Goal: Task Accomplishment & Management: Complete application form

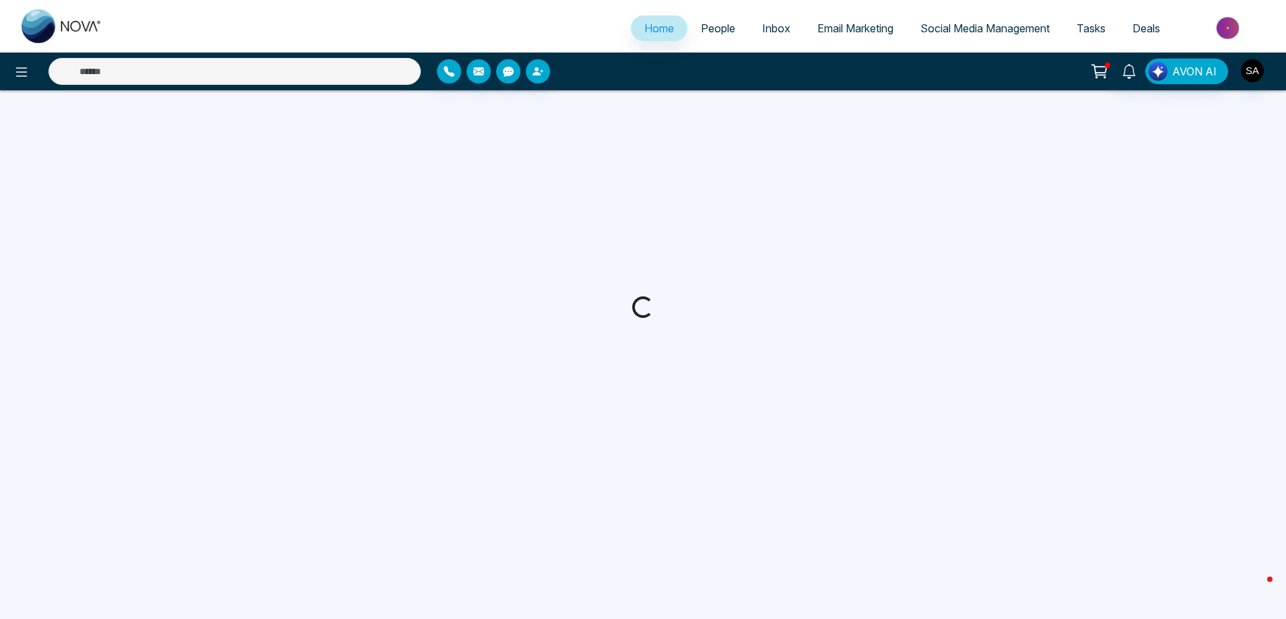
select select "*"
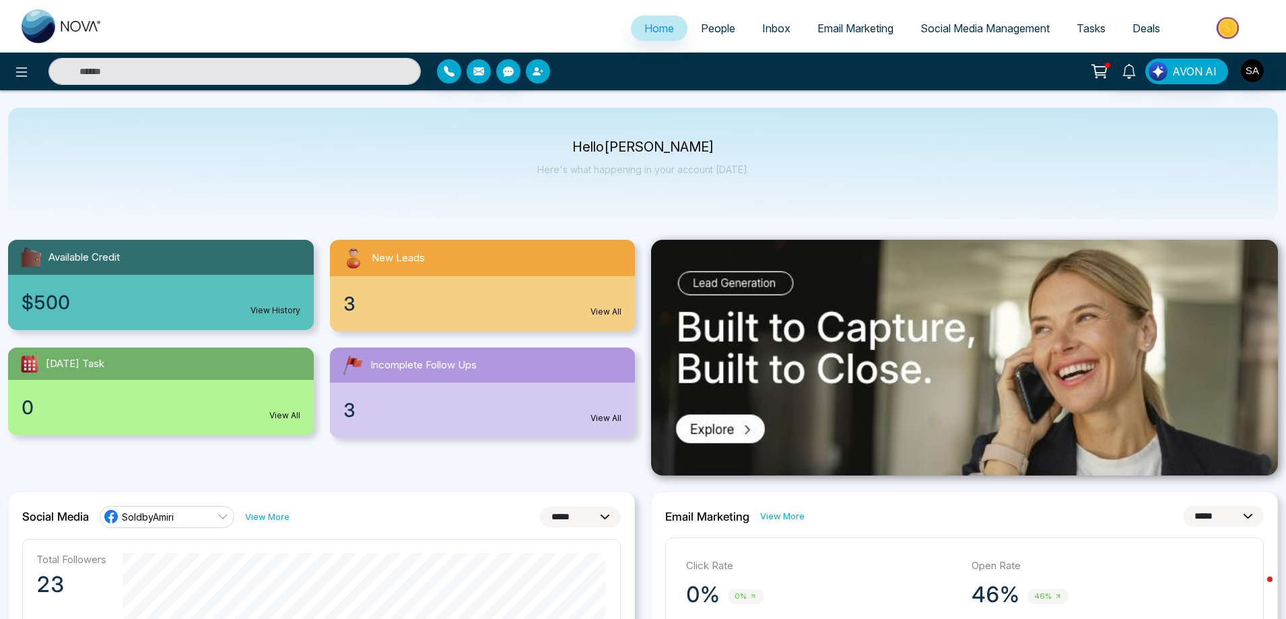
click at [536, 65] on button "button" at bounding box center [538, 71] width 24 height 24
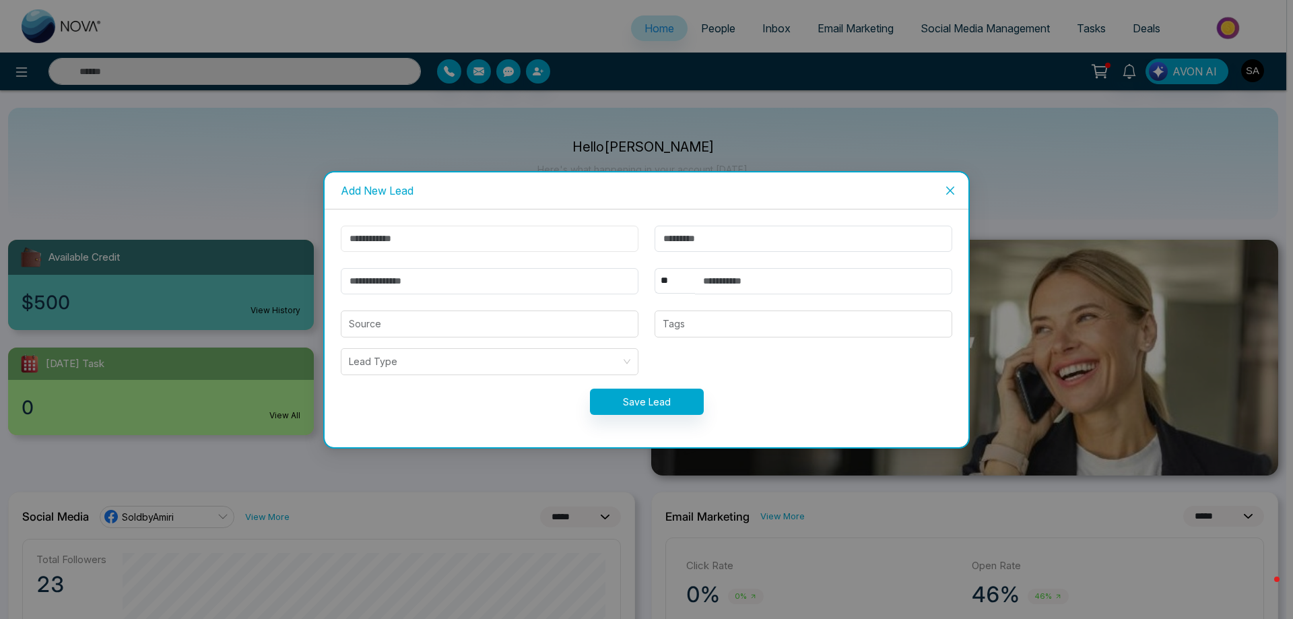
click at [484, 246] on input "text" at bounding box center [490, 239] width 298 height 26
type input "*******"
click at [683, 237] on input "text" at bounding box center [803, 239] width 298 height 26
type input "*"
type input "********"
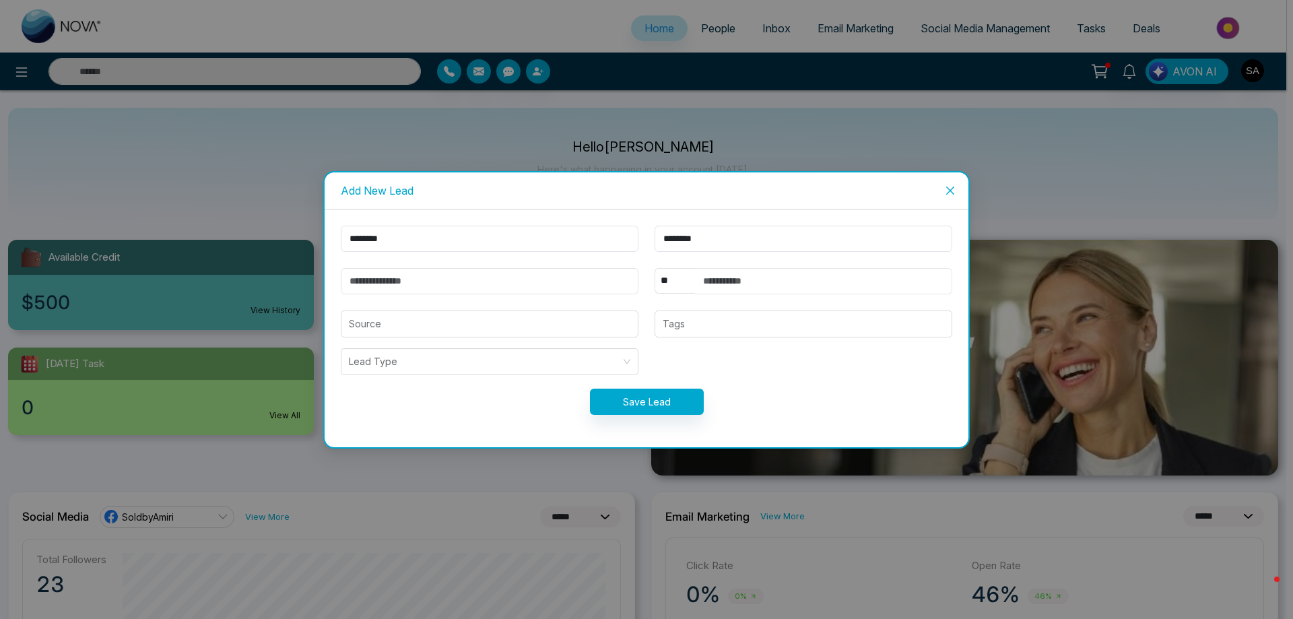
click at [776, 283] on input "text" at bounding box center [823, 281] width 257 height 26
type input "**********"
click at [524, 285] on input "email" at bounding box center [490, 281] width 298 height 26
type input "**********"
click at [646, 409] on button "Save Lead" at bounding box center [647, 401] width 114 height 26
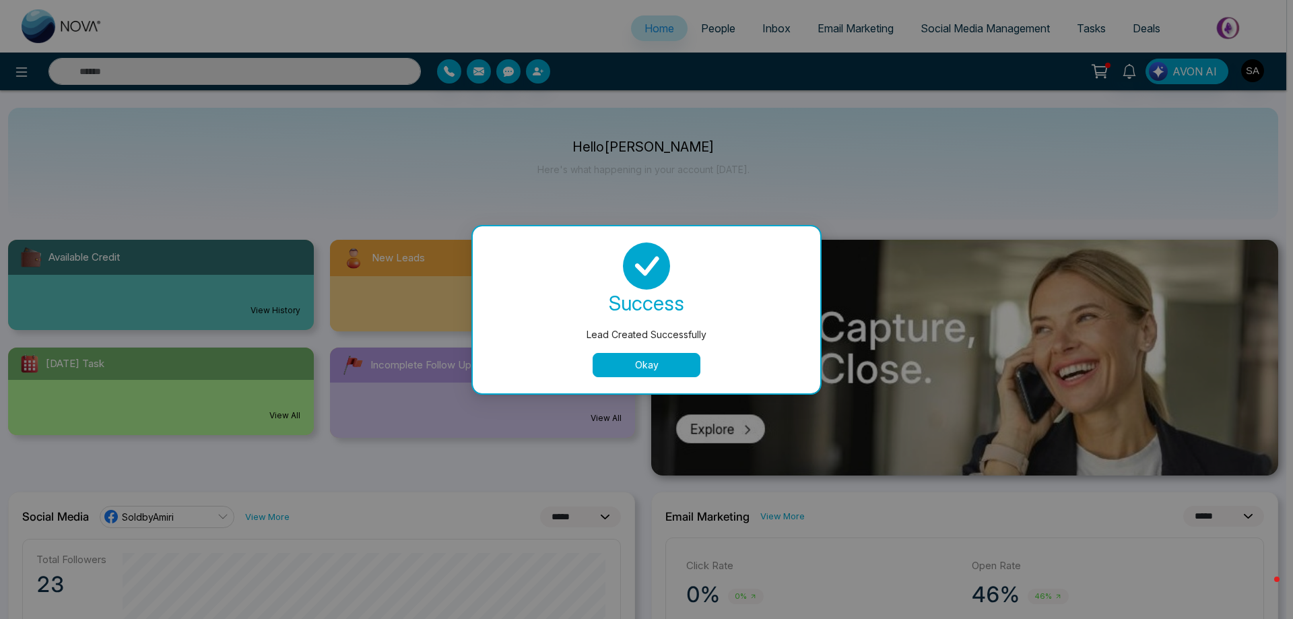
click at [631, 361] on button "Okay" at bounding box center [646, 365] width 108 height 24
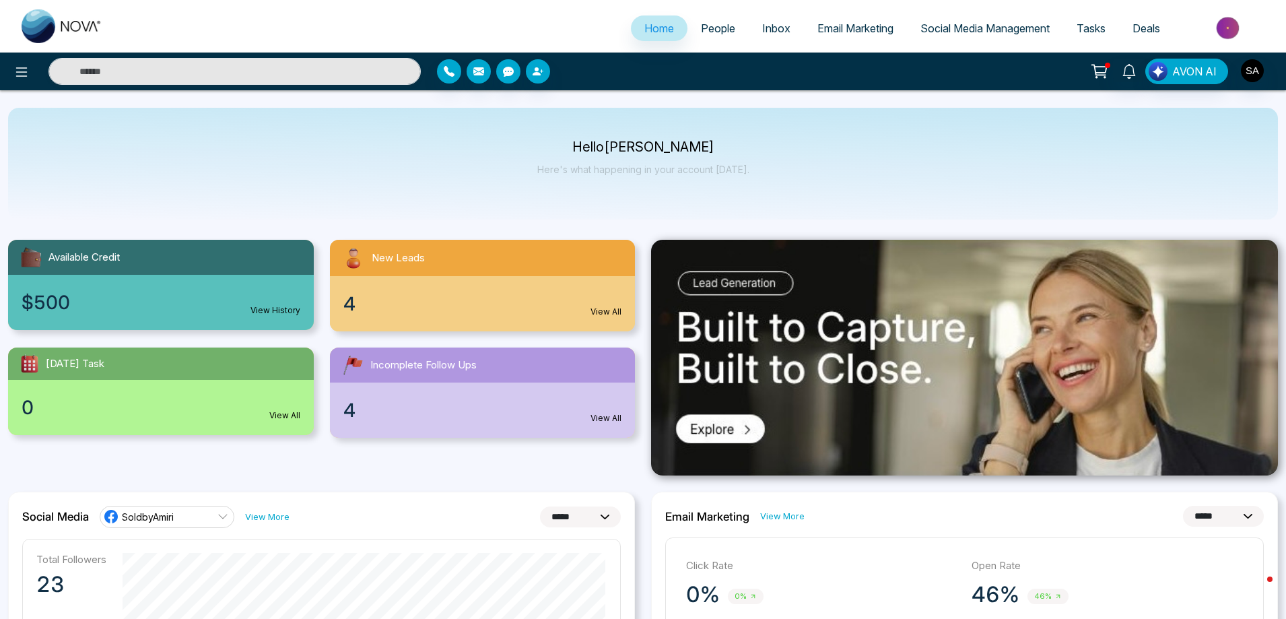
click at [411, 280] on div "4 View All" at bounding box center [483, 303] width 306 height 55
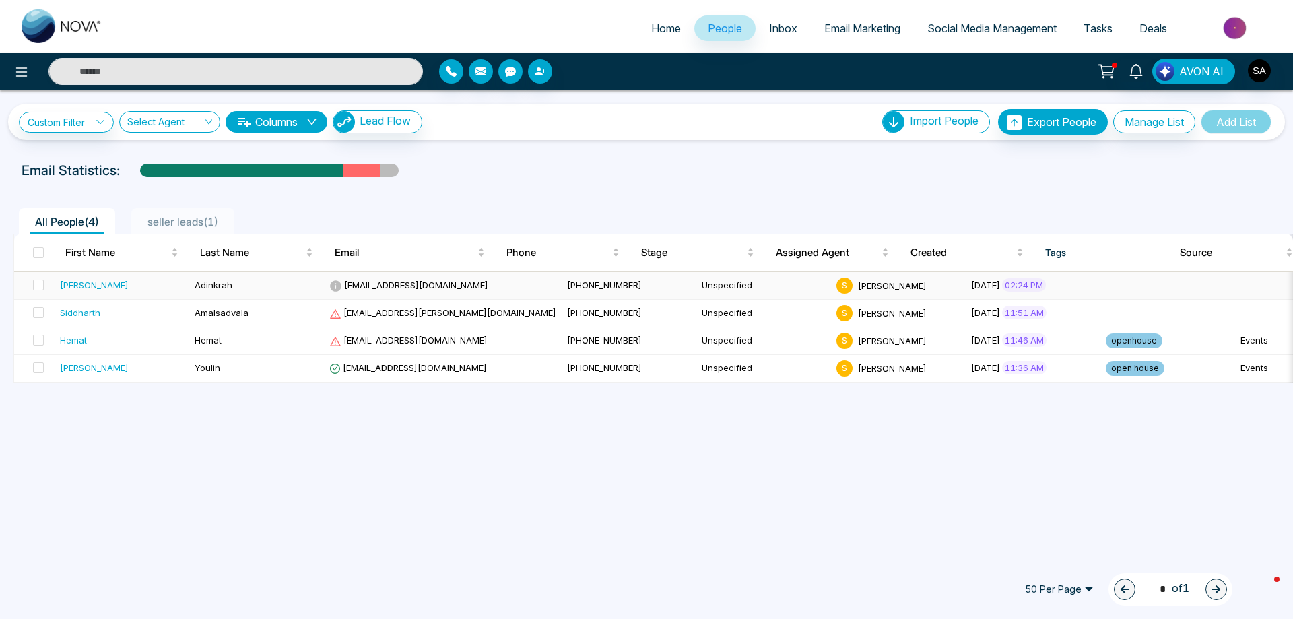
click at [445, 283] on td "[EMAIL_ADDRESS][DOMAIN_NAME]" at bounding box center [443, 286] width 238 height 28
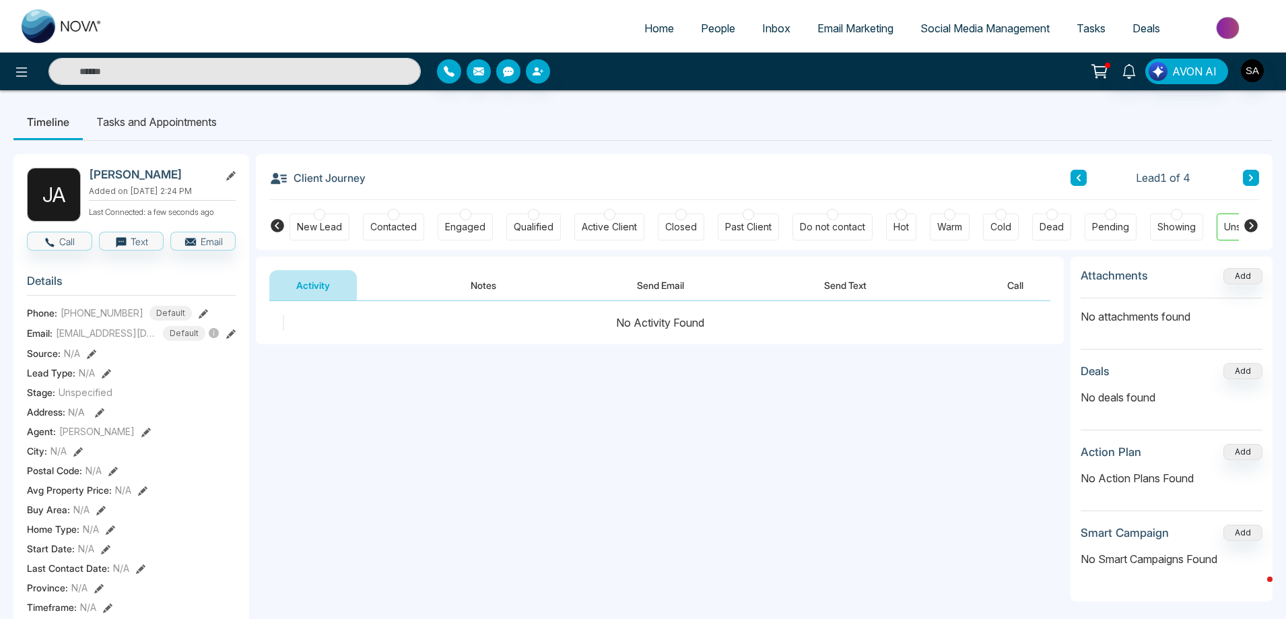
click at [227, 174] on icon at bounding box center [230, 175] width 9 height 9
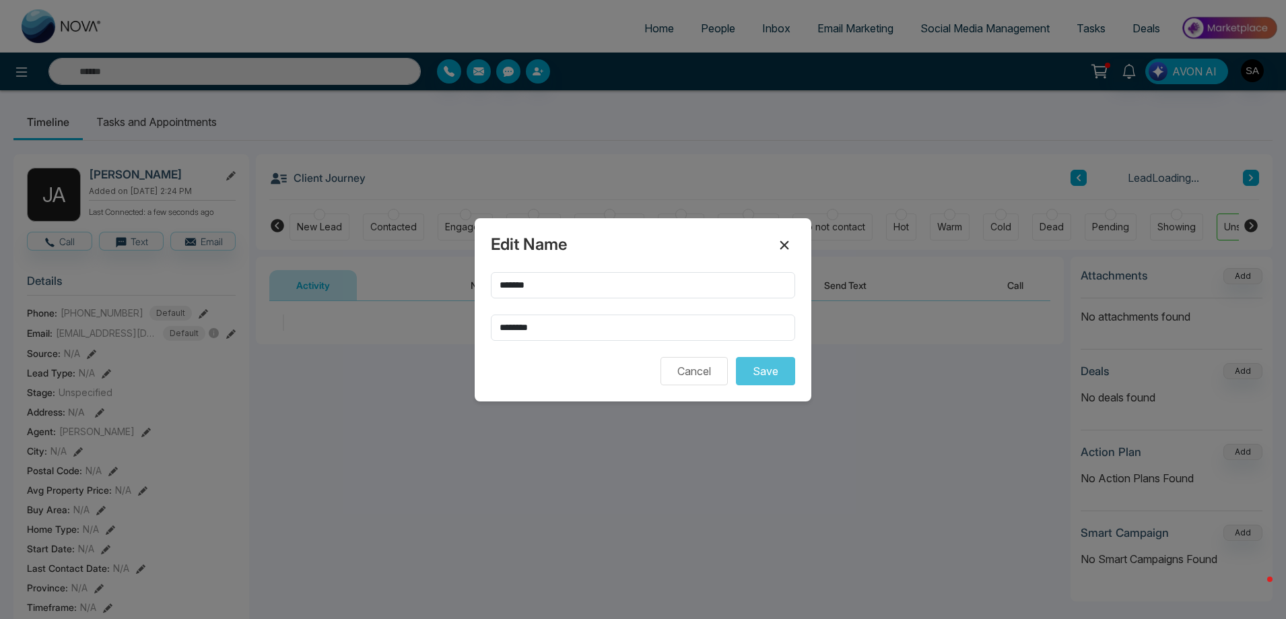
click at [783, 241] on icon at bounding box center [784, 245] width 16 height 16
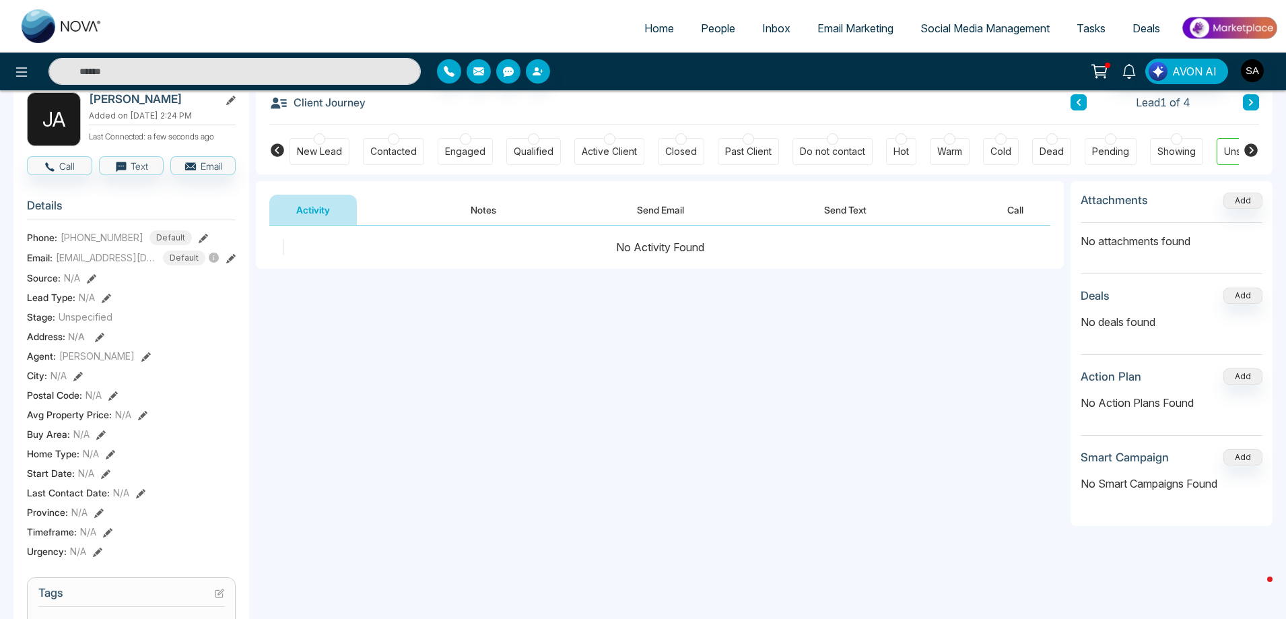
scroll to position [269, 0]
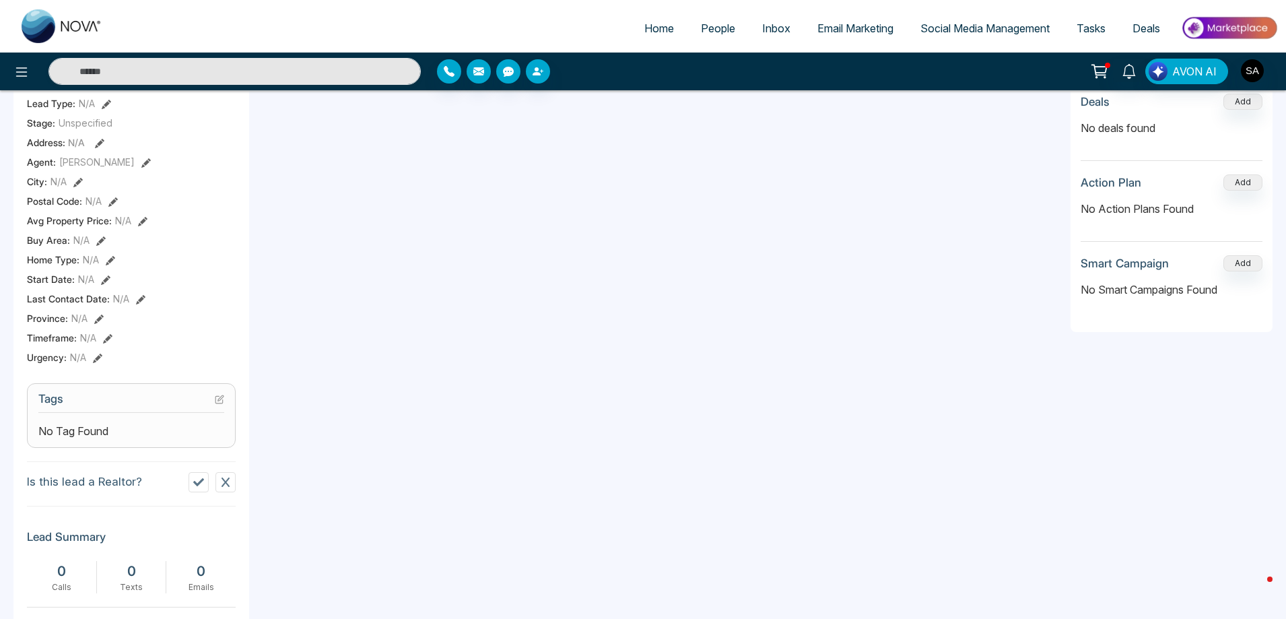
click at [217, 397] on icon at bounding box center [219, 399] width 9 height 9
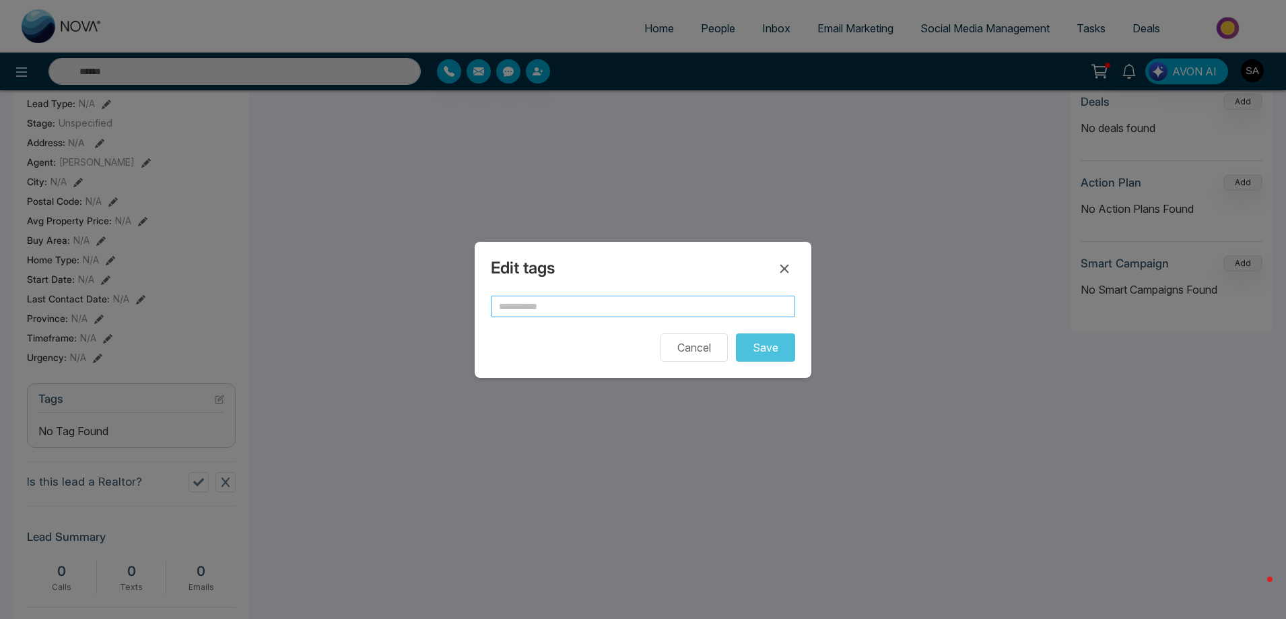
click at [562, 296] on input "text" at bounding box center [643, 307] width 304 height 22
type input "*****"
click at [774, 334] on button "Save" at bounding box center [765, 347] width 59 height 28
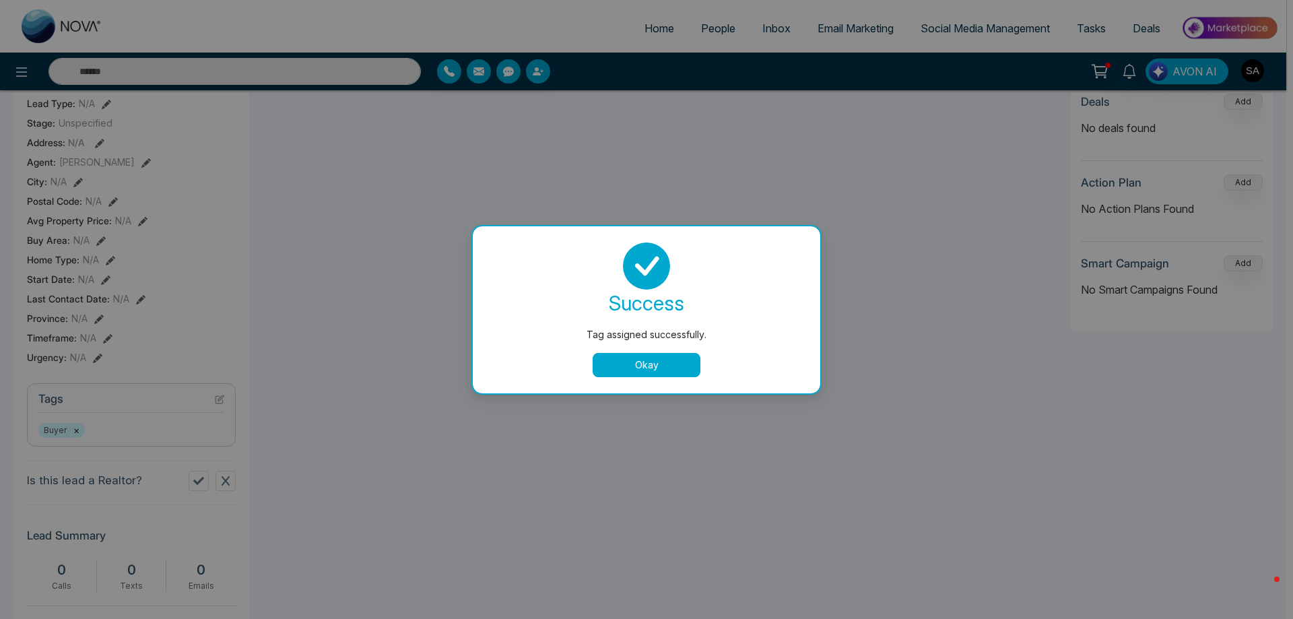
click at [636, 356] on button "Okay" at bounding box center [646, 365] width 108 height 24
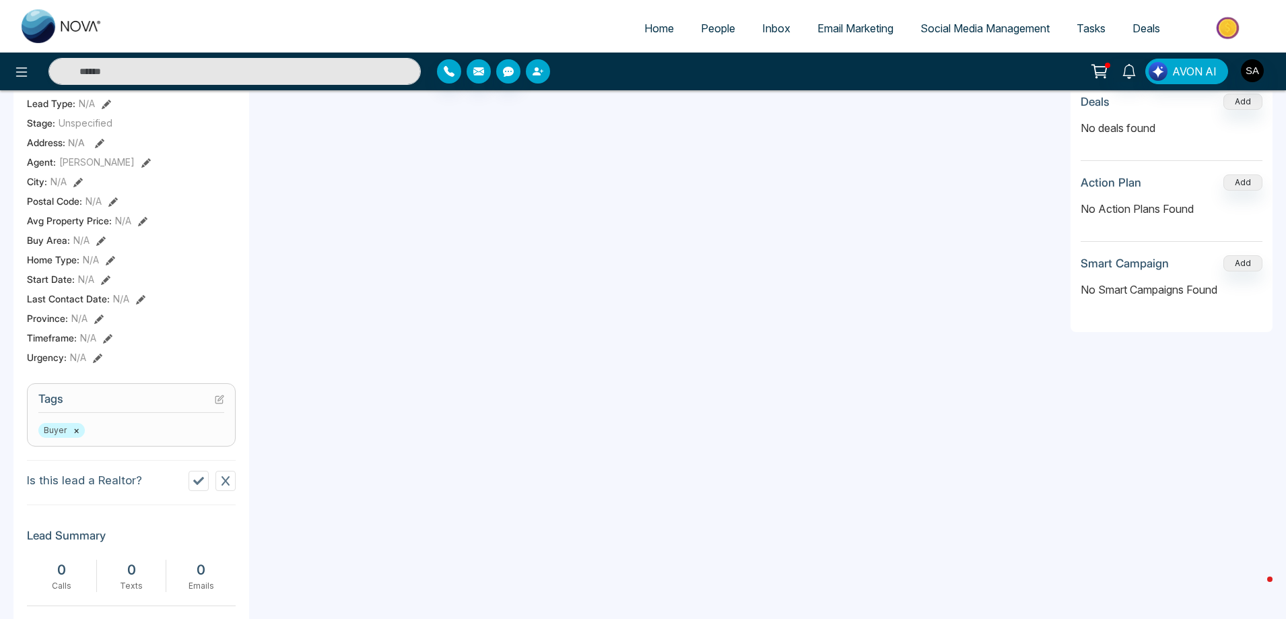
click at [540, 68] on icon "button" at bounding box center [538, 71] width 11 height 11
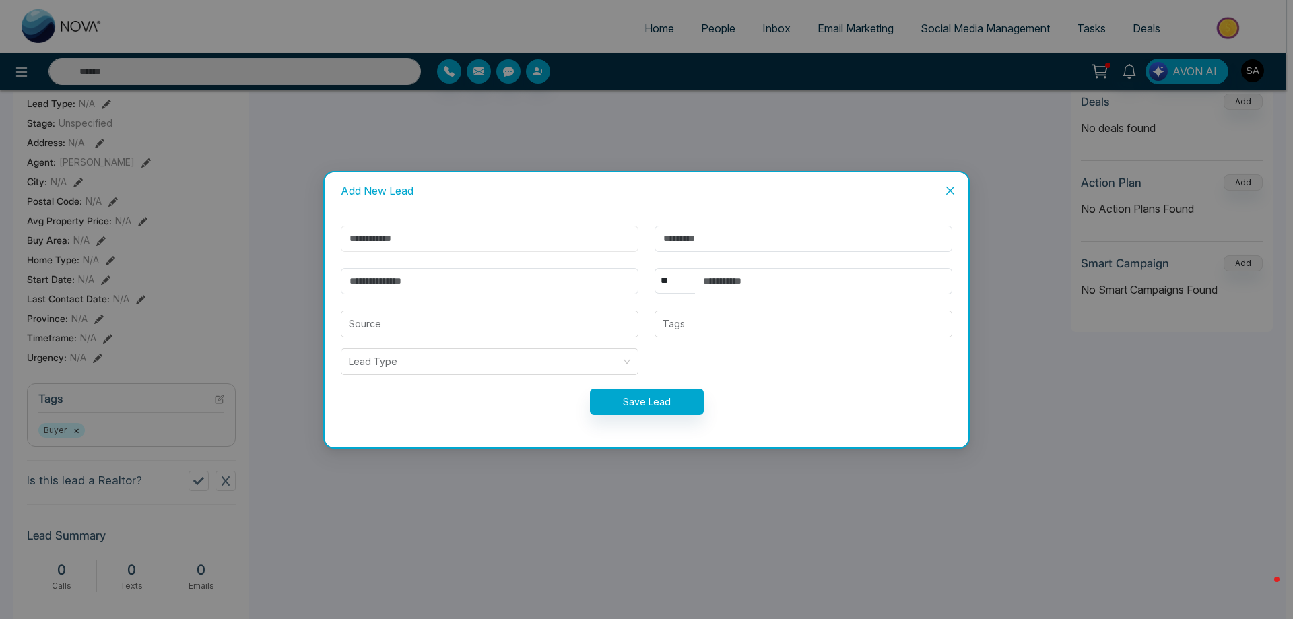
click at [524, 248] on input "text" at bounding box center [490, 239] width 298 height 26
type input "******"
click at [685, 234] on input "text" at bounding box center [803, 239] width 298 height 26
type input "**********"
click at [449, 282] on input "email" at bounding box center [490, 281] width 298 height 26
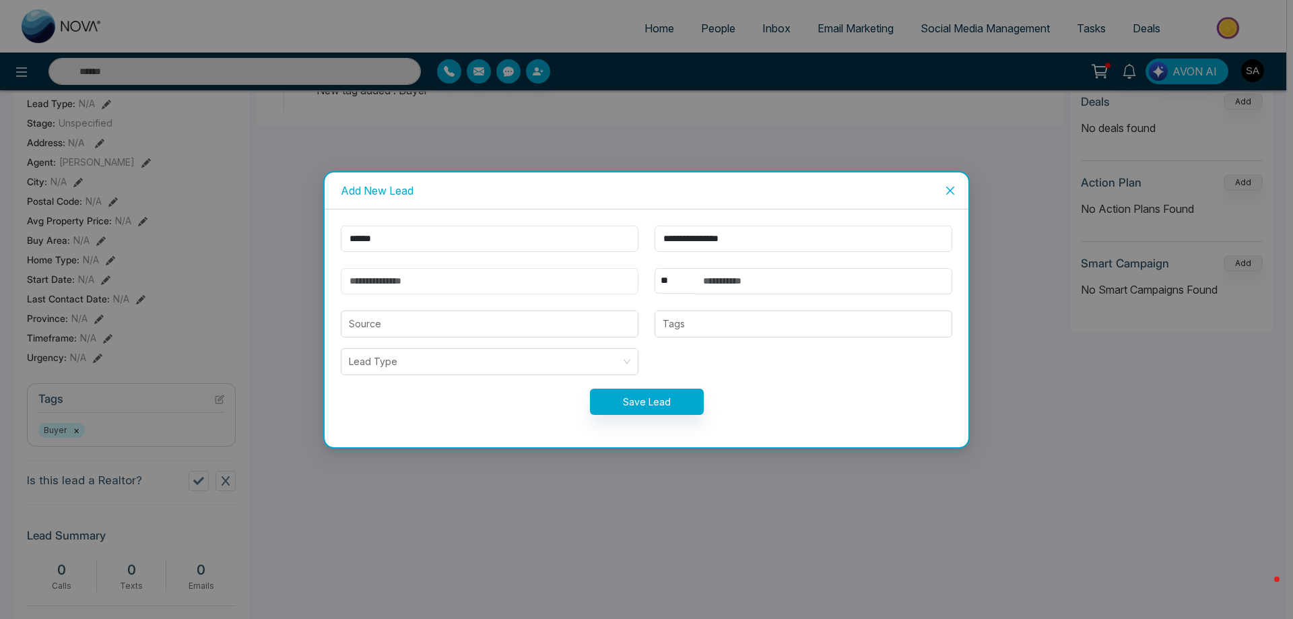
click at [586, 287] on input "email" at bounding box center [490, 281] width 298 height 26
type input "**********"
click at [709, 283] on input "text" at bounding box center [823, 281] width 257 height 26
type input "**********"
click at [627, 327] on input "search" at bounding box center [489, 324] width 281 height 26
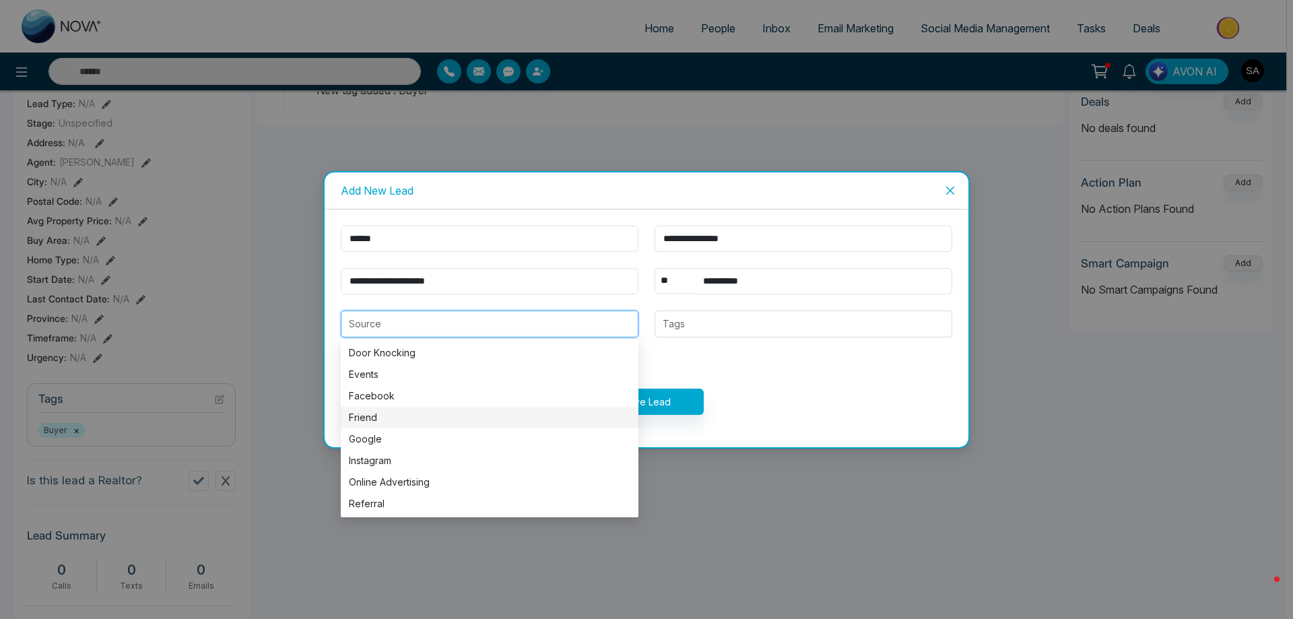
click at [514, 419] on div "Friend" at bounding box center [489, 417] width 281 height 15
type input "******"
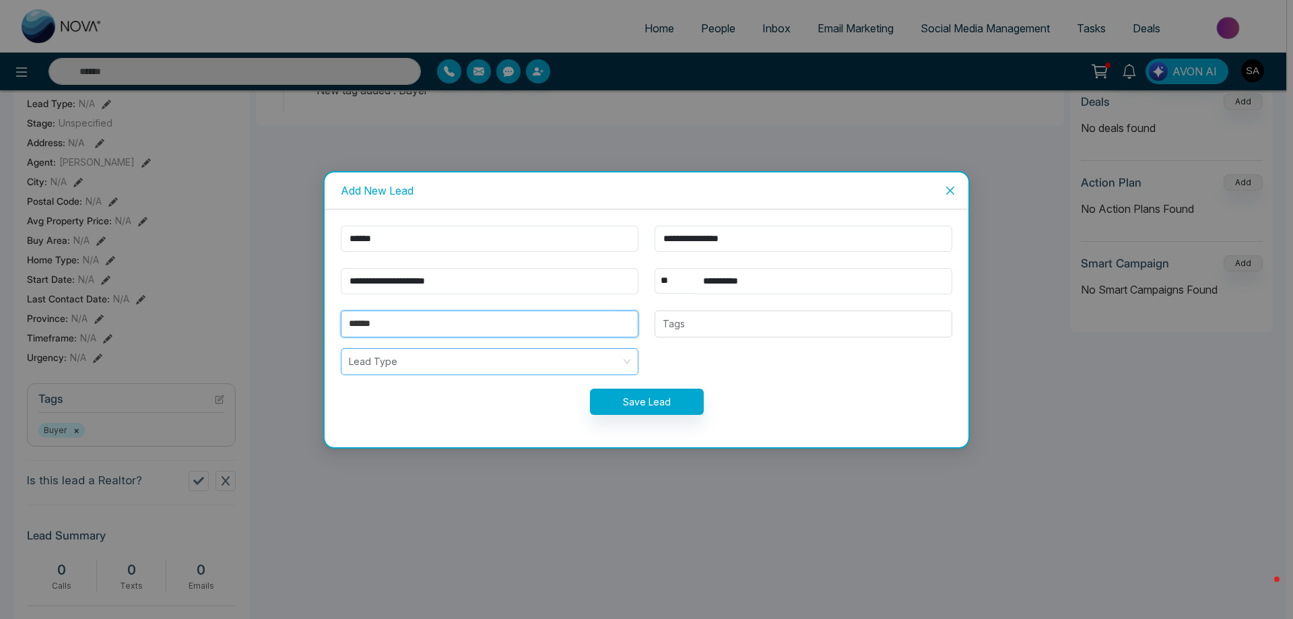
click at [601, 362] on input "search" at bounding box center [485, 362] width 272 height 26
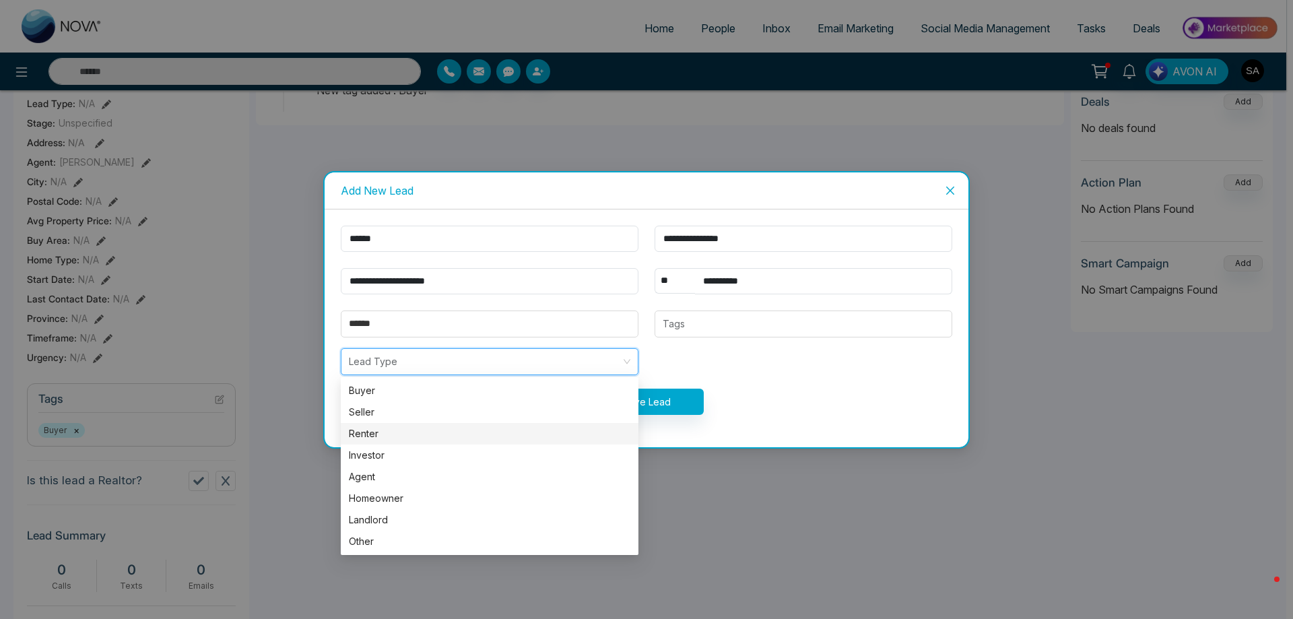
click at [441, 428] on div "Renter" at bounding box center [489, 433] width 281 height 15
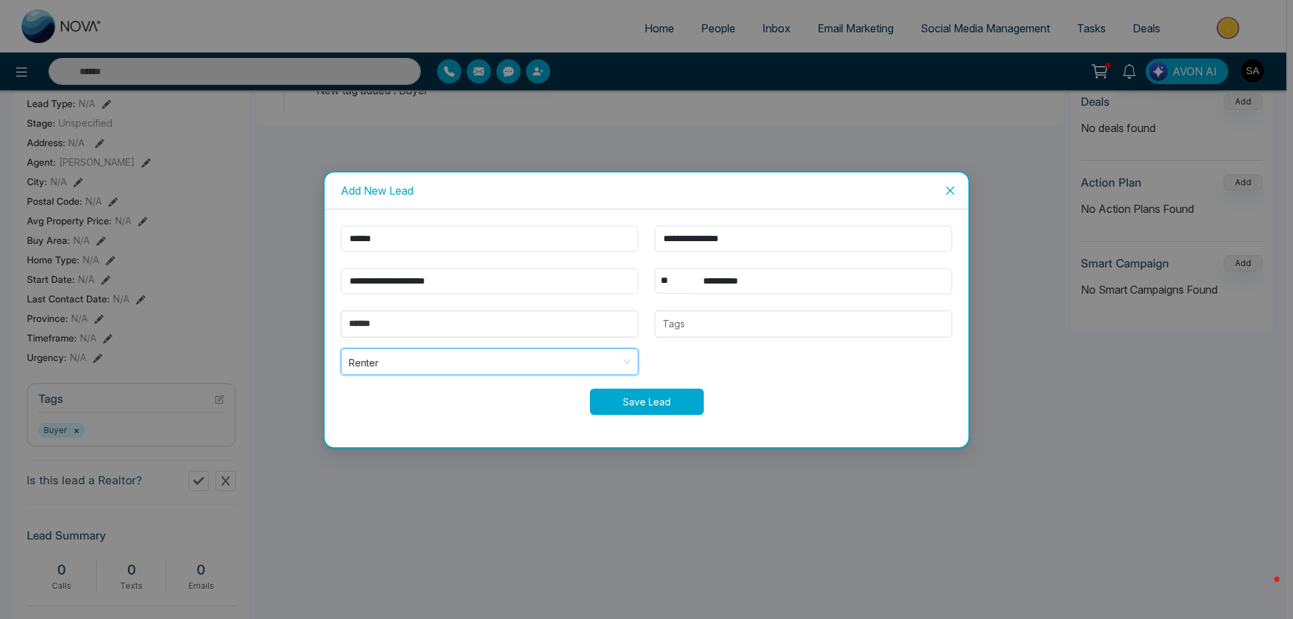
click at [638, 399] on button "Save Lead" at bounding box center [647, 401] width 114 height 26
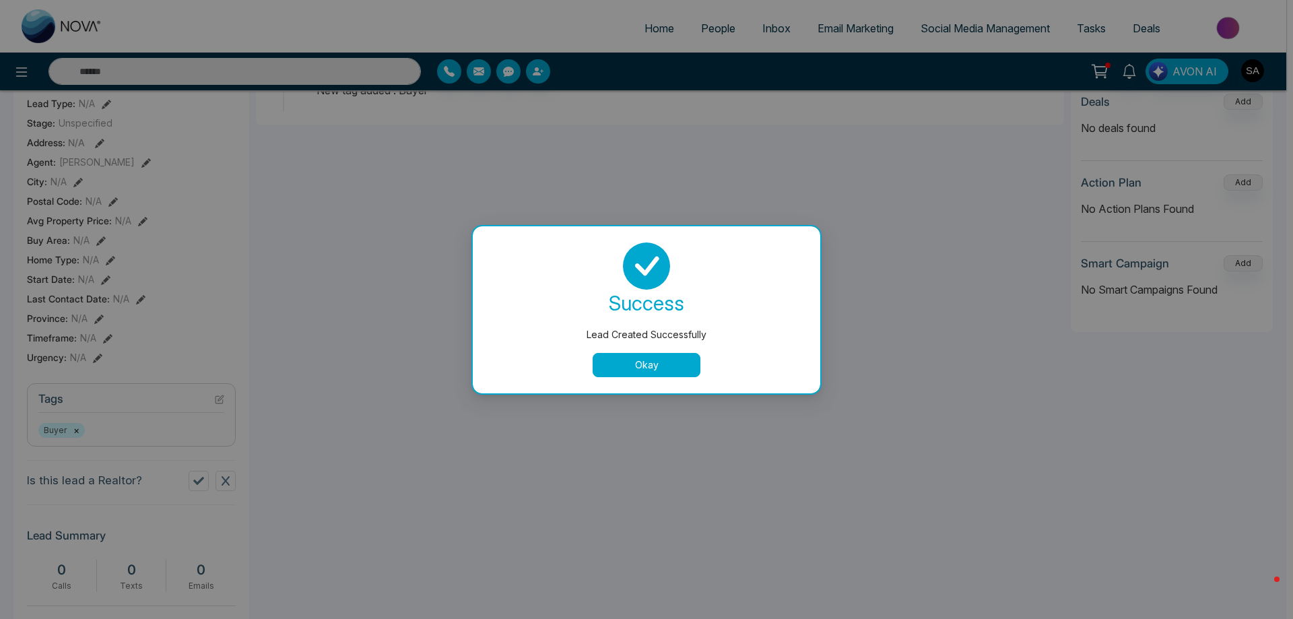
click at [658, 363] on button "Okay" at bounding box center [646, 365] width 108 height 24
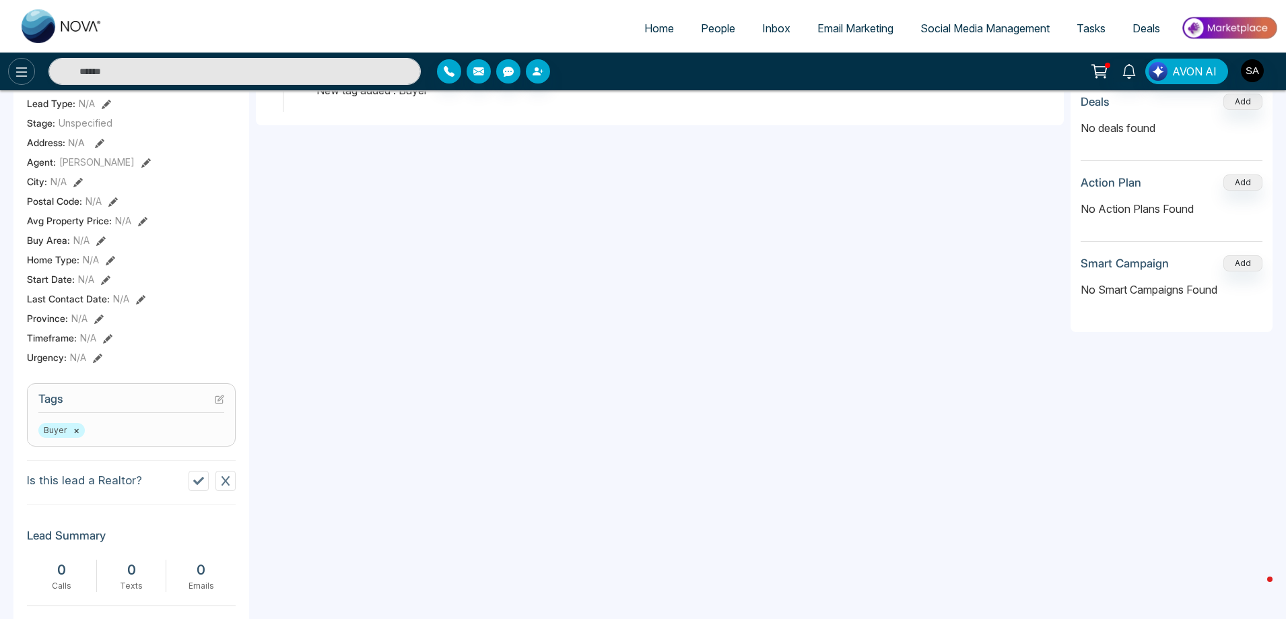
click at [31, 67] on button at bounding box center [21, 71] width 27 height 27
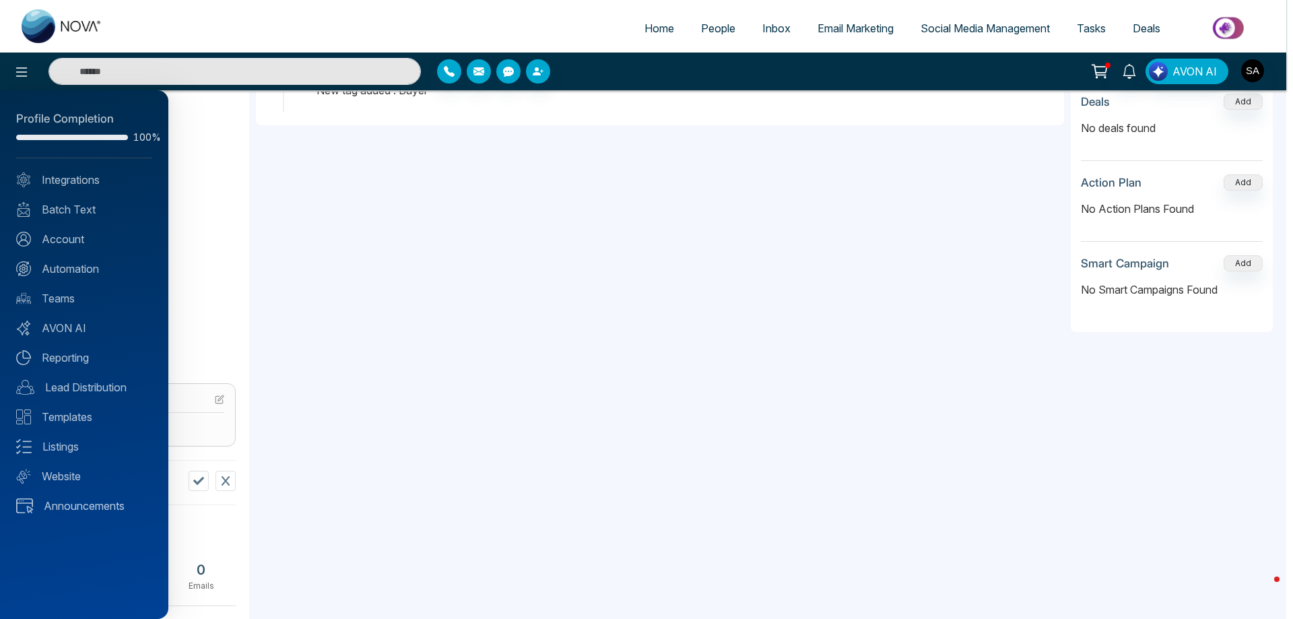
click at [169, 107] on div at bounding box center [646, 309] width 1293 height 619
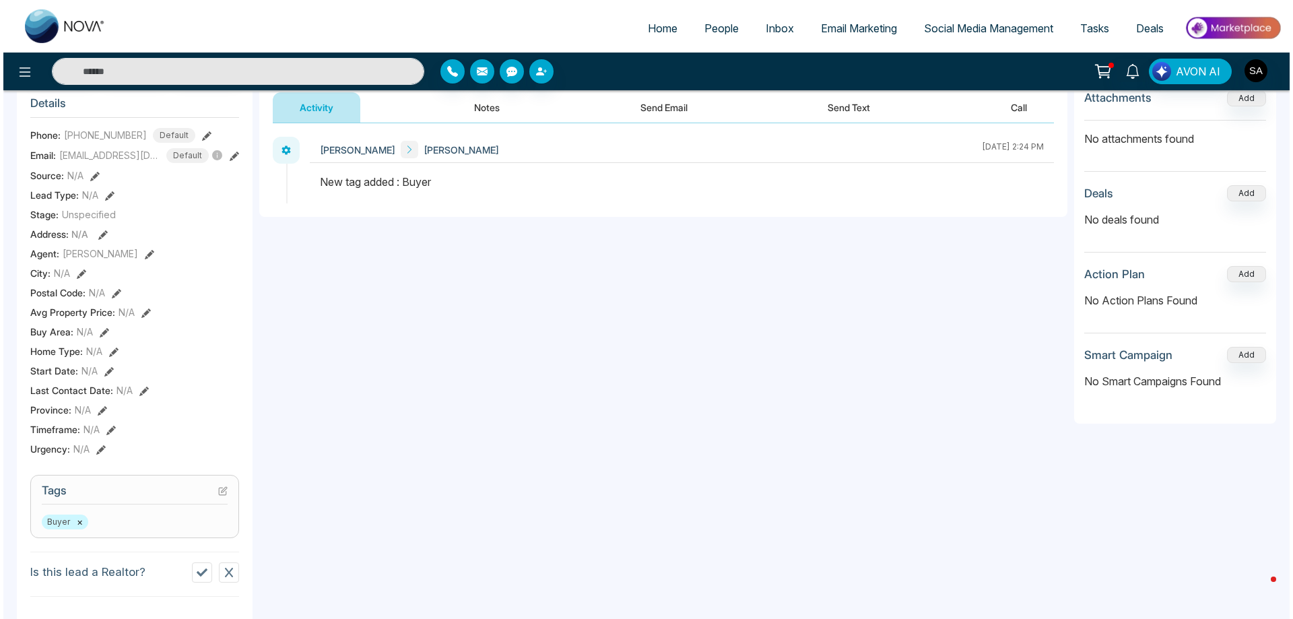
scroll to position [0, 0]
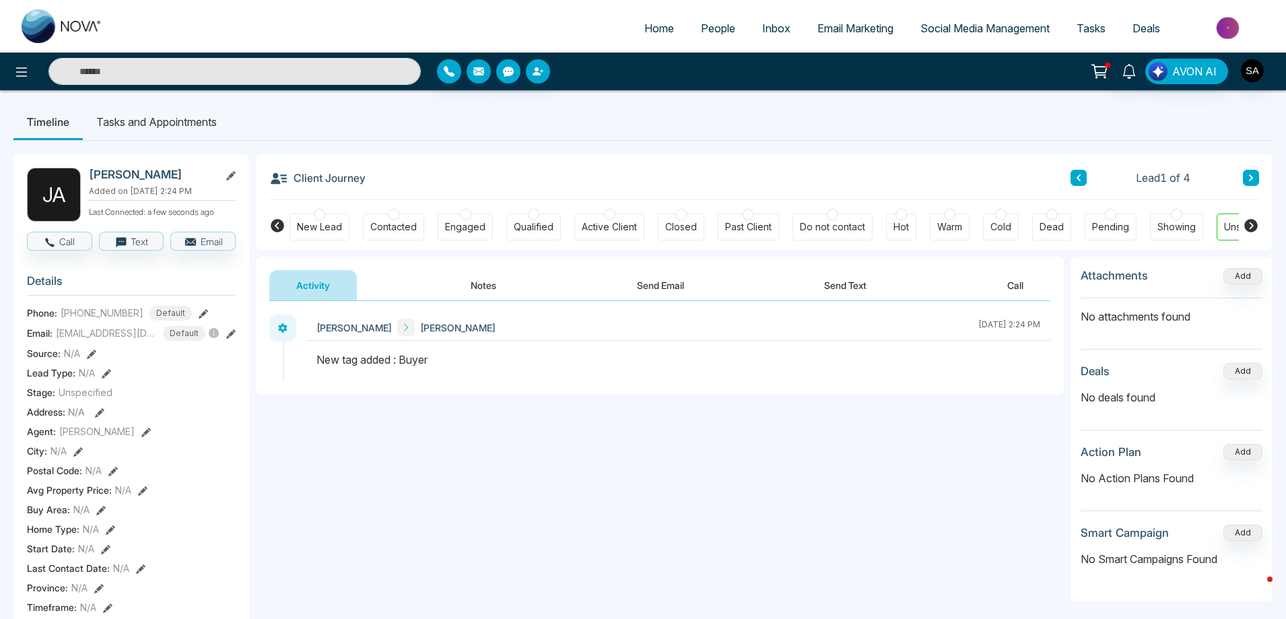
drag, startPoint x: 141, startPoint y: 107, endPoint x: 141, endPoint y: 116, distance: 8.8
click at [142, 108] on li "Tasks and Appointments" at bounding box center [156, 122] width 147 height 36
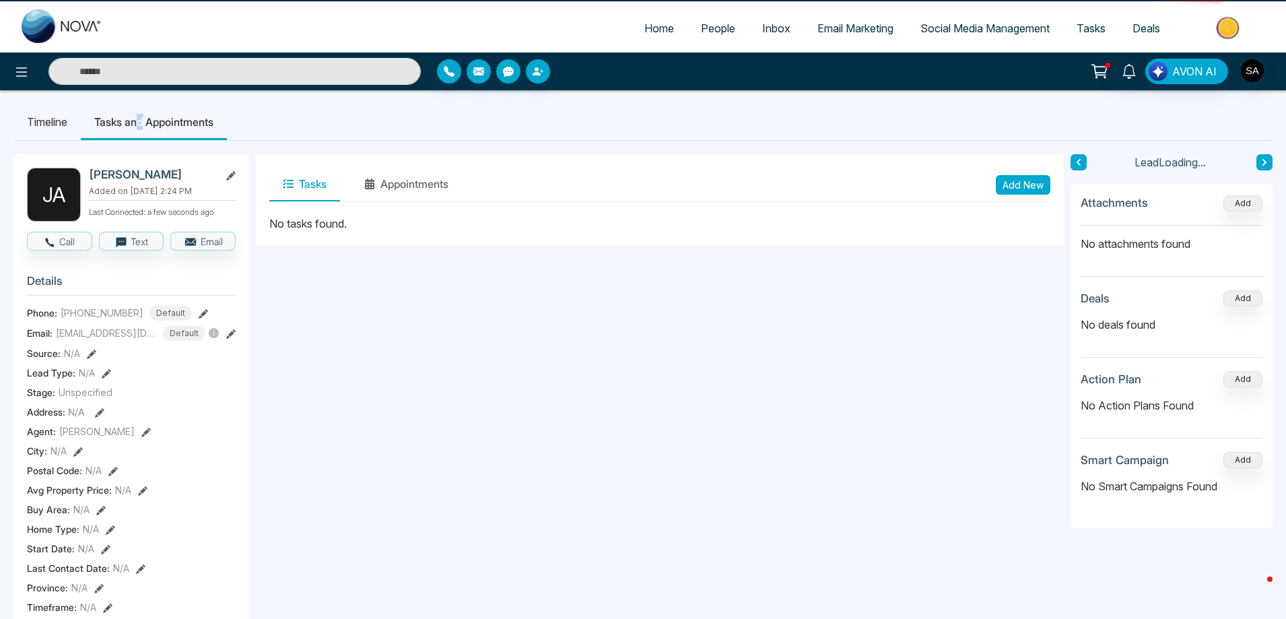
click at [143, 124] on li "Tasks and Appointments" at bounding box center [154, 122] width 146 height 36
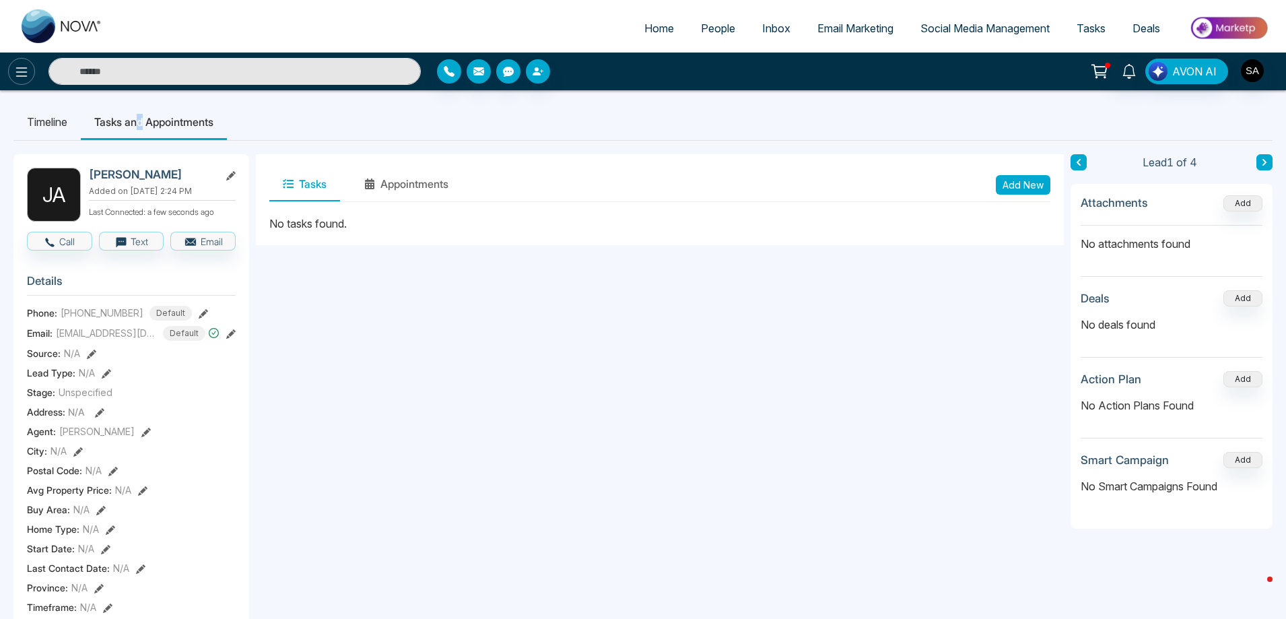
click at [15, 81] on button at bounding box center [21, 71] width 27 height 27
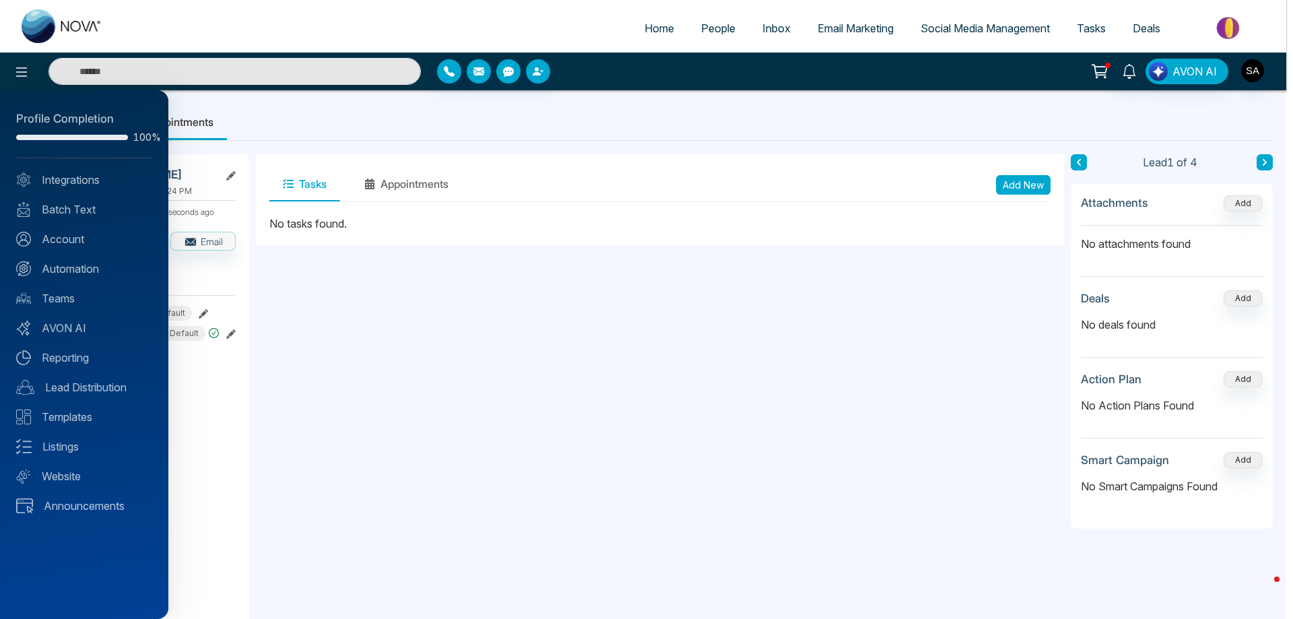
drag, startPoint x: 970, startPoint y: 88, endPoint x: 958, endPoint y: 92, distance: 12.6
click at [969, 88] on div at bounding box center [646, 309] width 1293 height 619
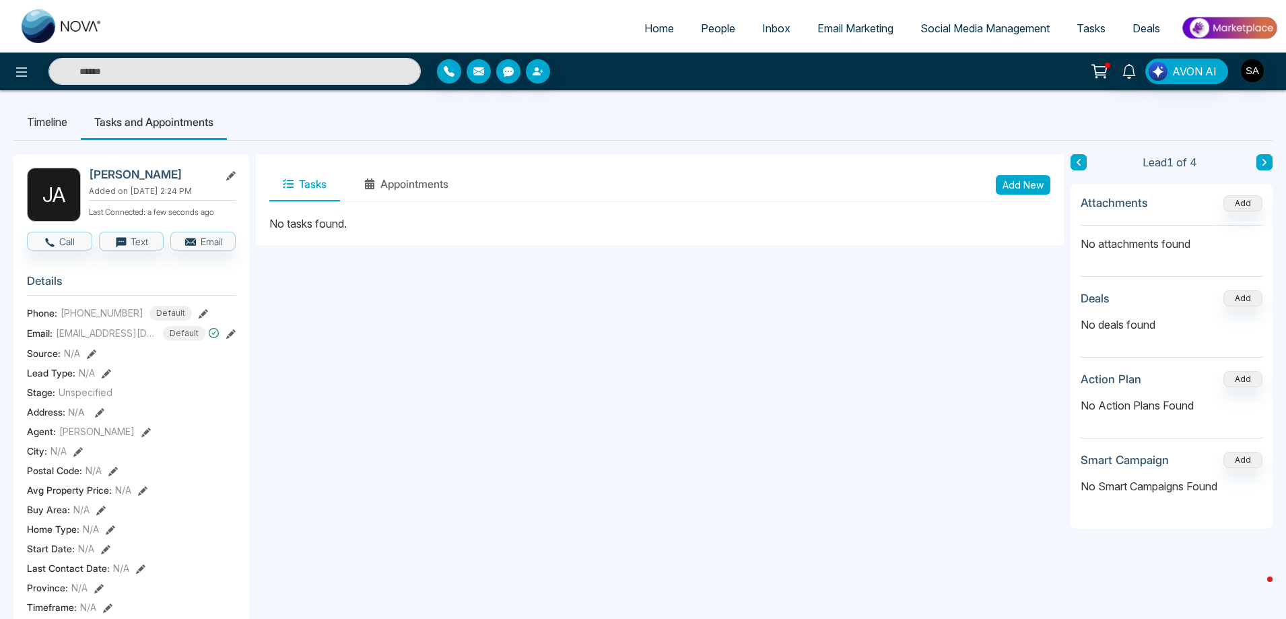
click at [44, 126] on li "Timeline" at bounding box center [46, 122] width 67 height 36
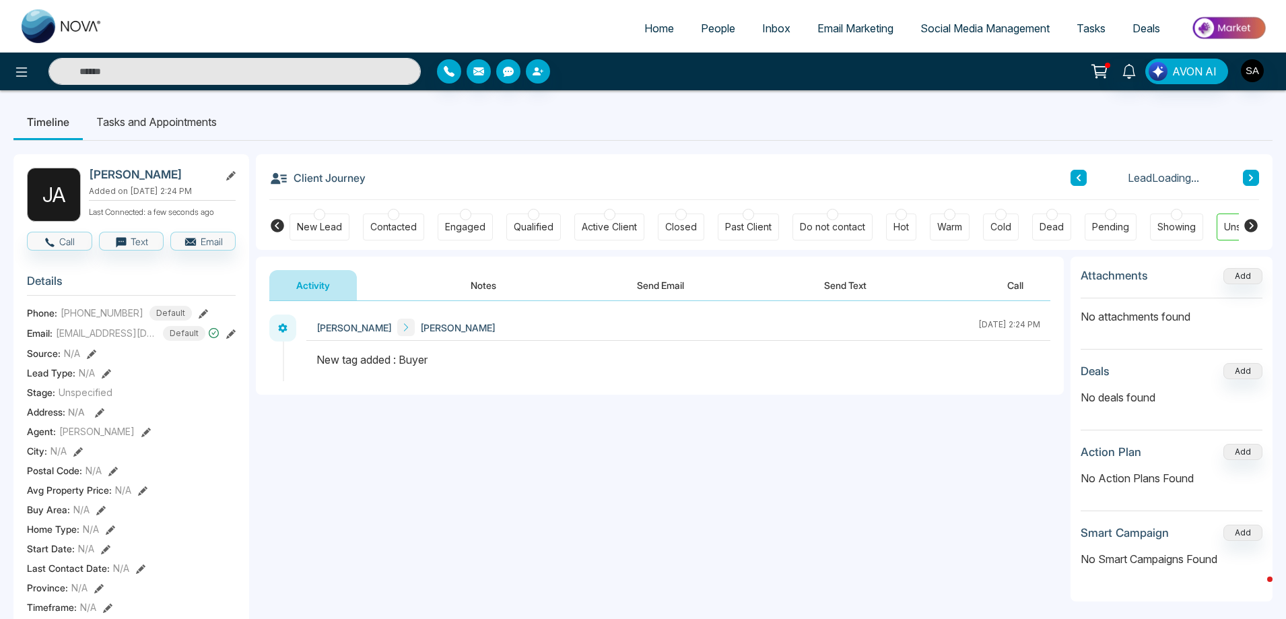
click at [144, 118] on li "Tasks and Appointments" at bounding box center [156, 122] width 147 height 36
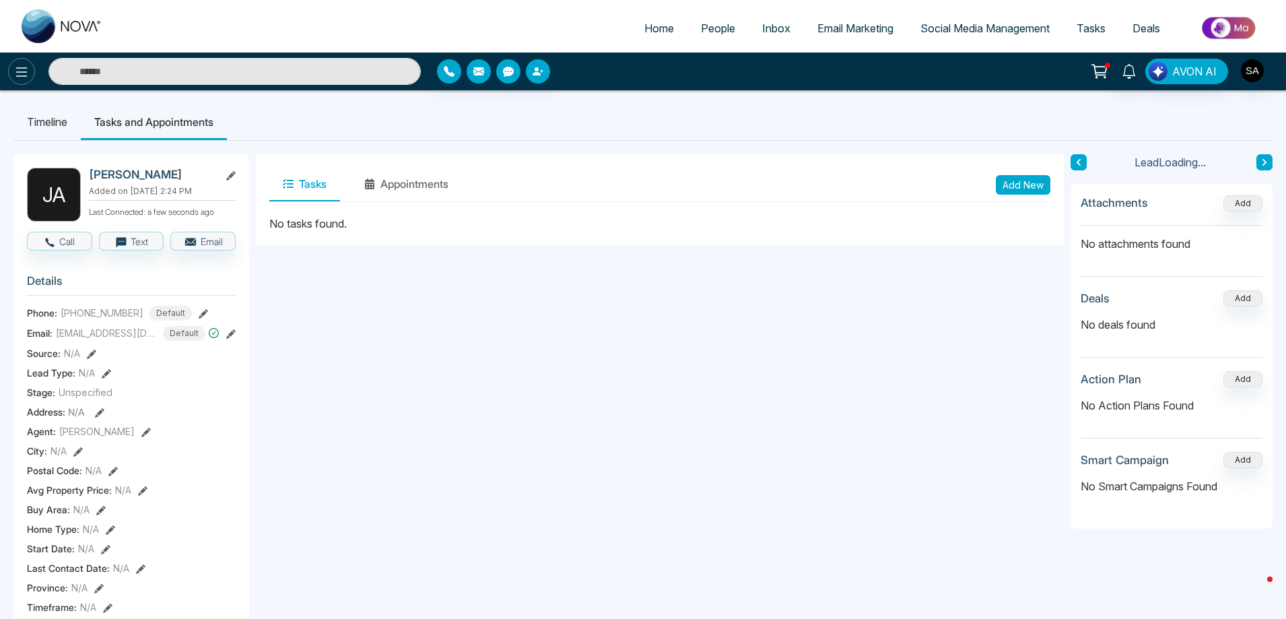
click at [13, 65] on icon at bounding box center [21, 72] width 16 height 16
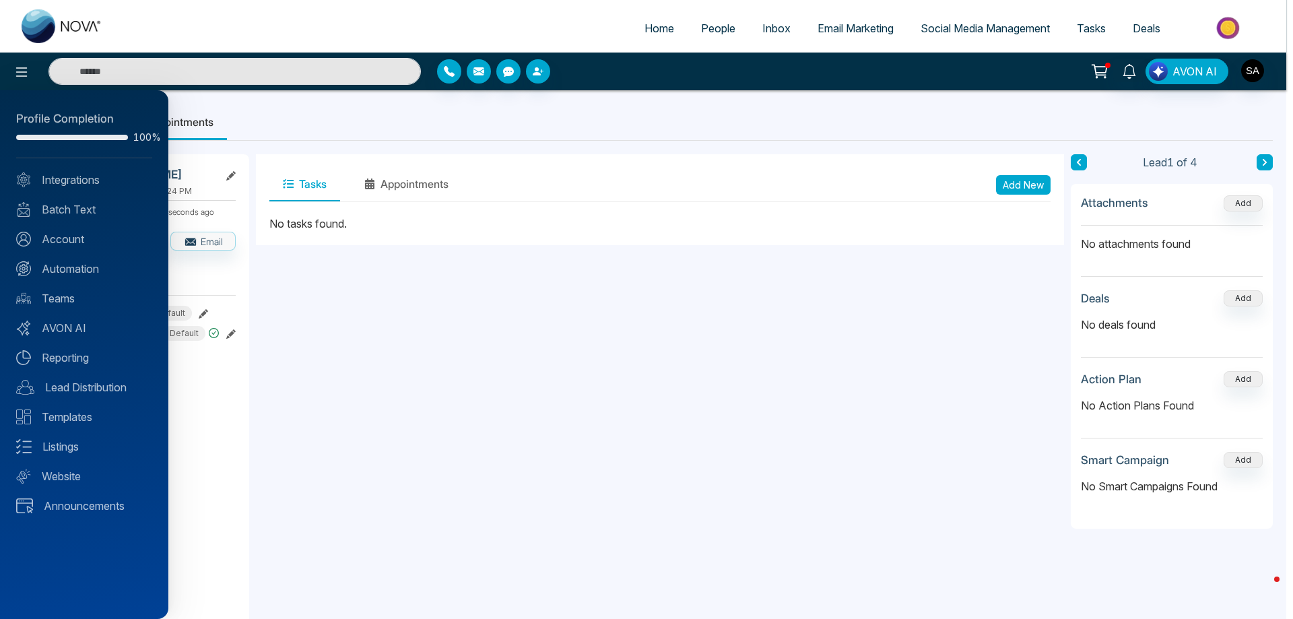
click at [238, 293] on div at bounding box center [646, 309] width 1293 height 619
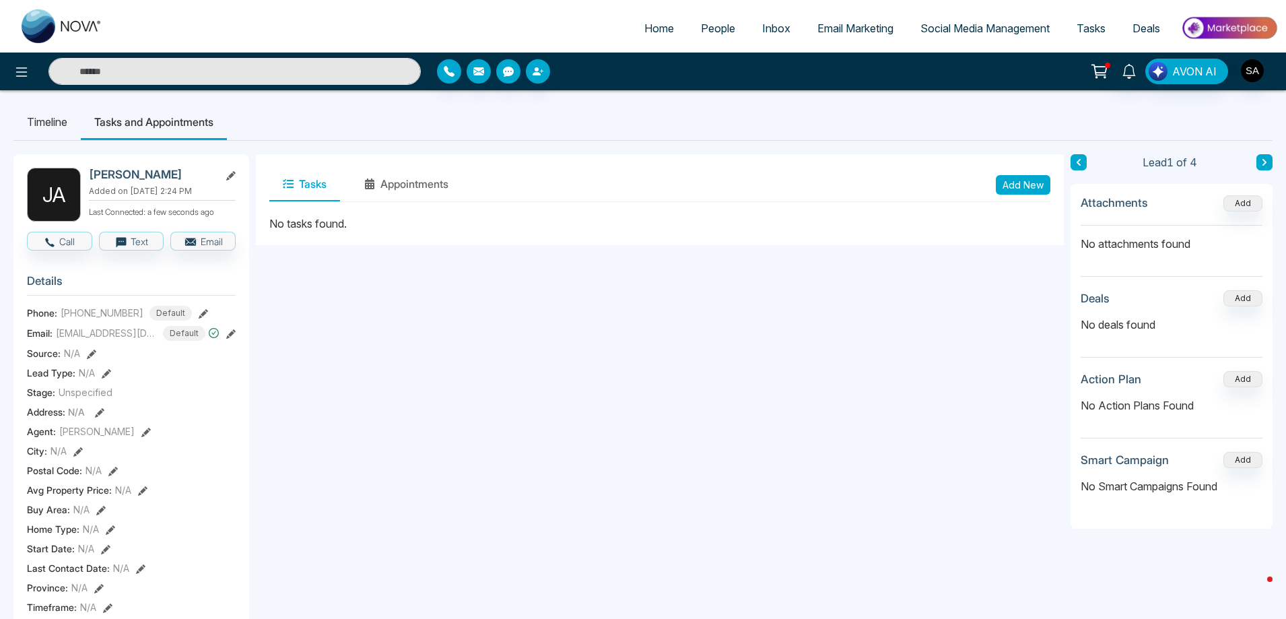
click at [995, 22] on span "Social Media Management" at bounding box center [984, 28] width 129 height 13
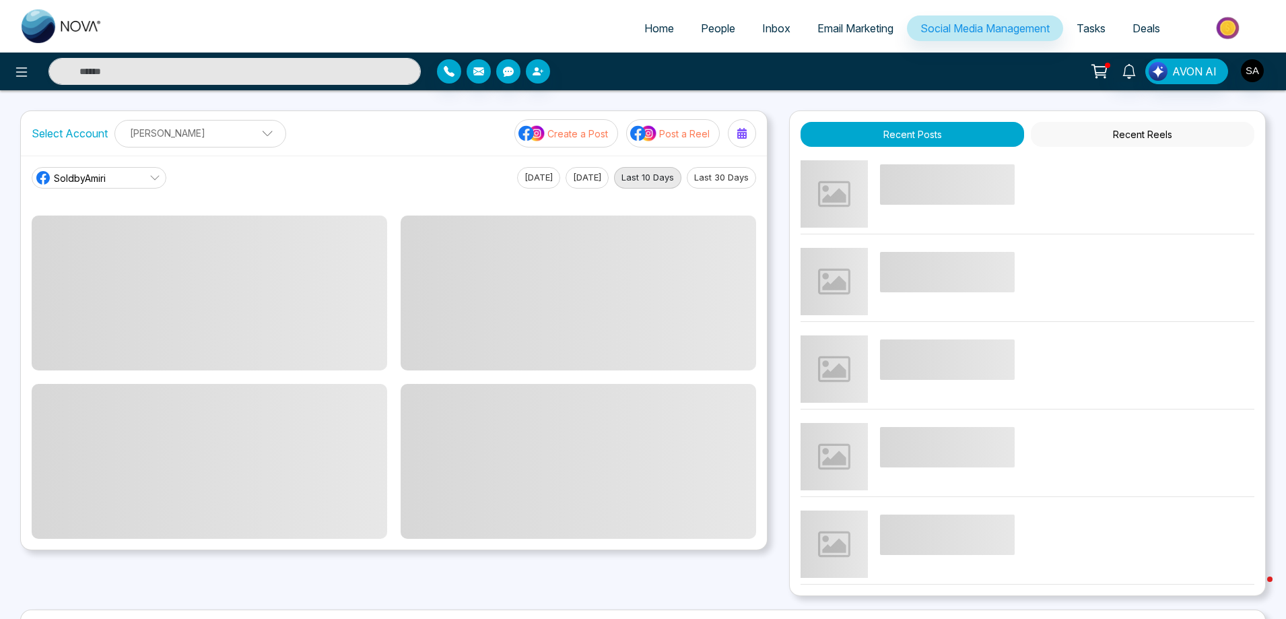
click at [211, 141] on p "[PERSON_NAME]" at bounding box center [200, 133] width 154 height 22
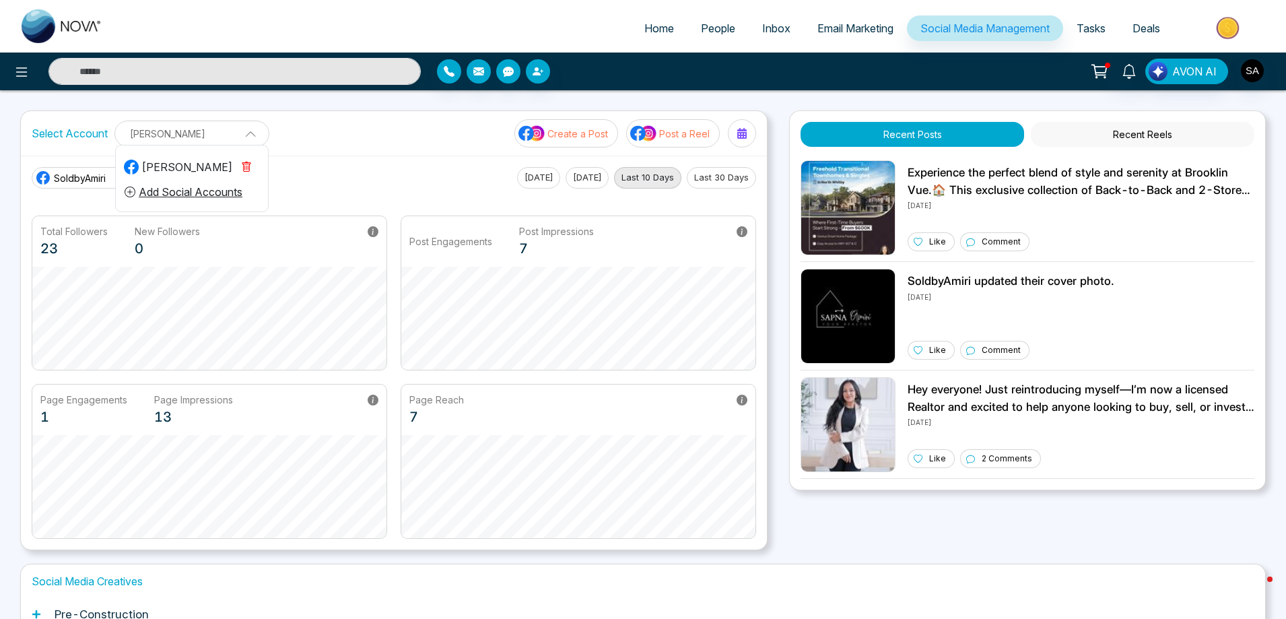
click at [198, 195] on button "Add Social Accounts" at bounding box center [183, 192] width 119 height 18
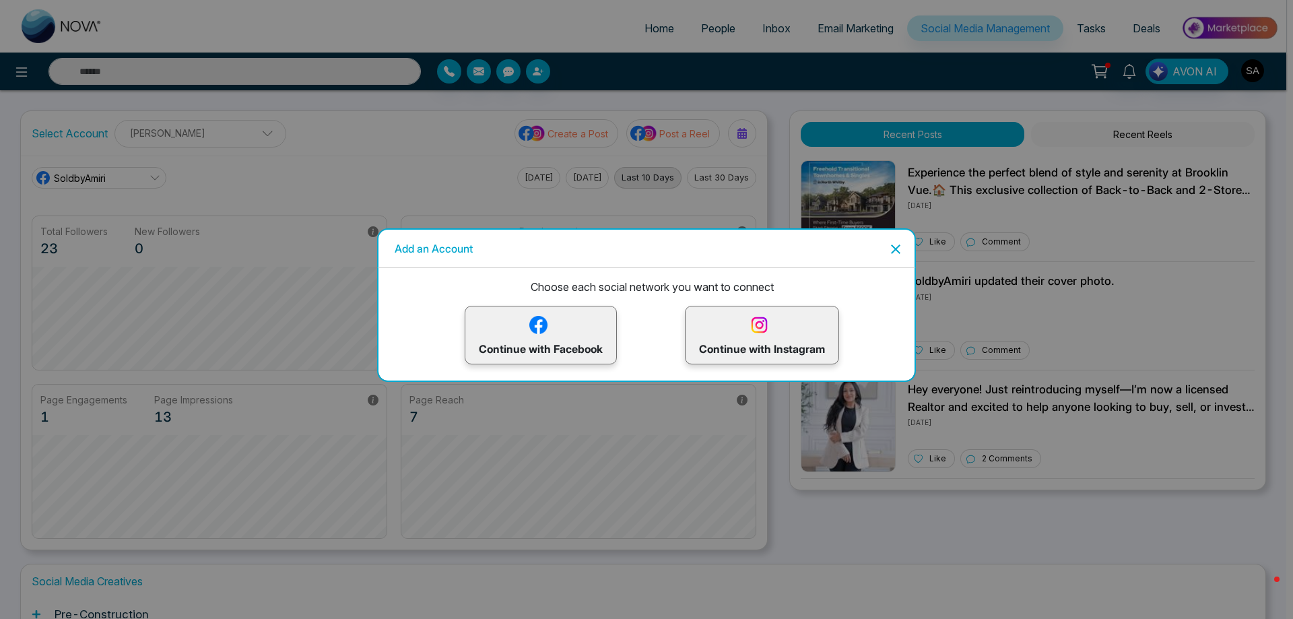
click at [759, 341] on p "Continue with Instagram" at bounding box center [762, 335] width 126 height 44
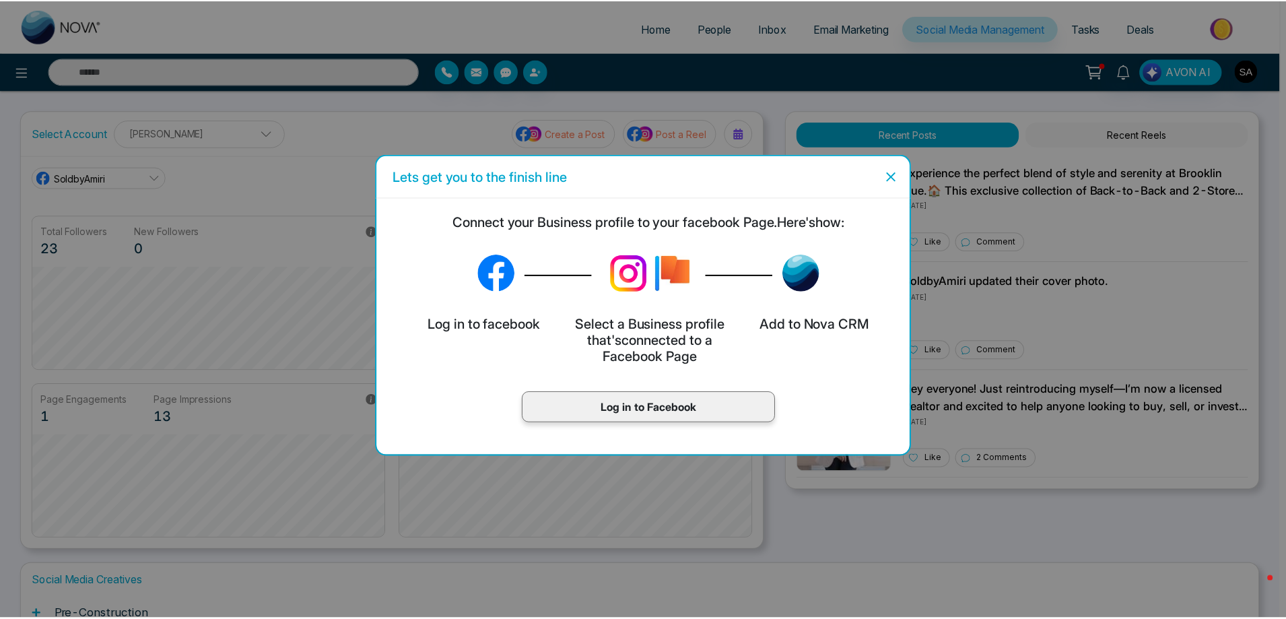
scroll to position [51, 0]
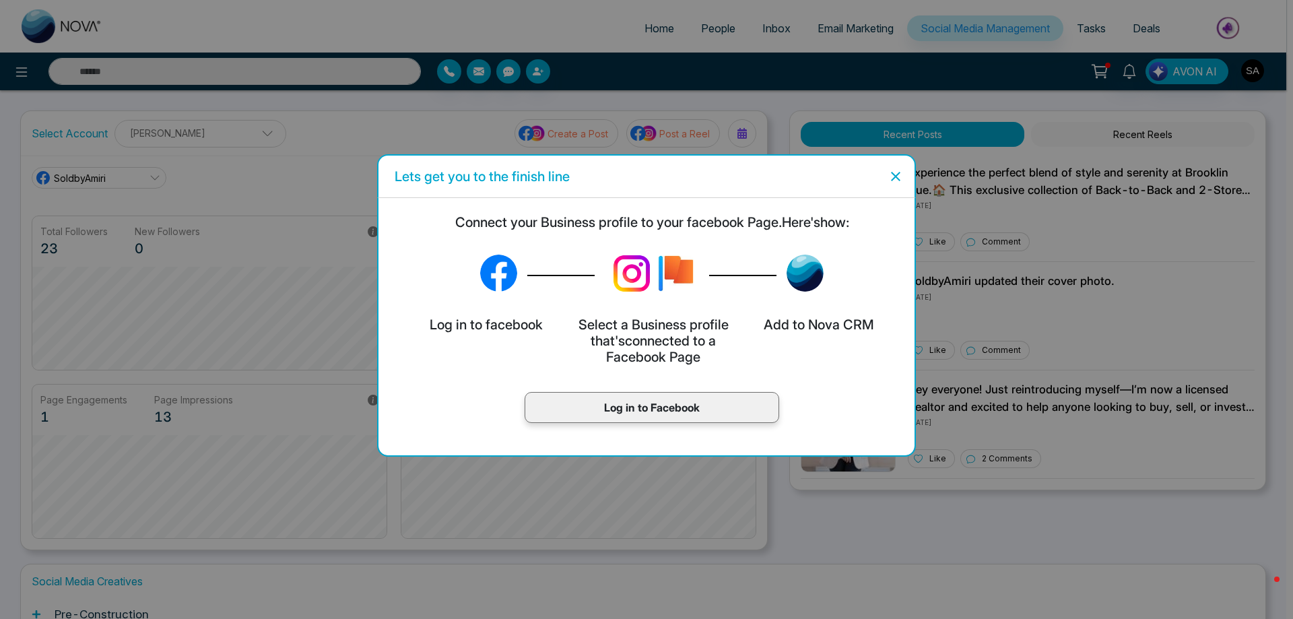
click at [658, 408] on p "Log in to Facebook" at bounding box center [652, 407] width 226 height 16
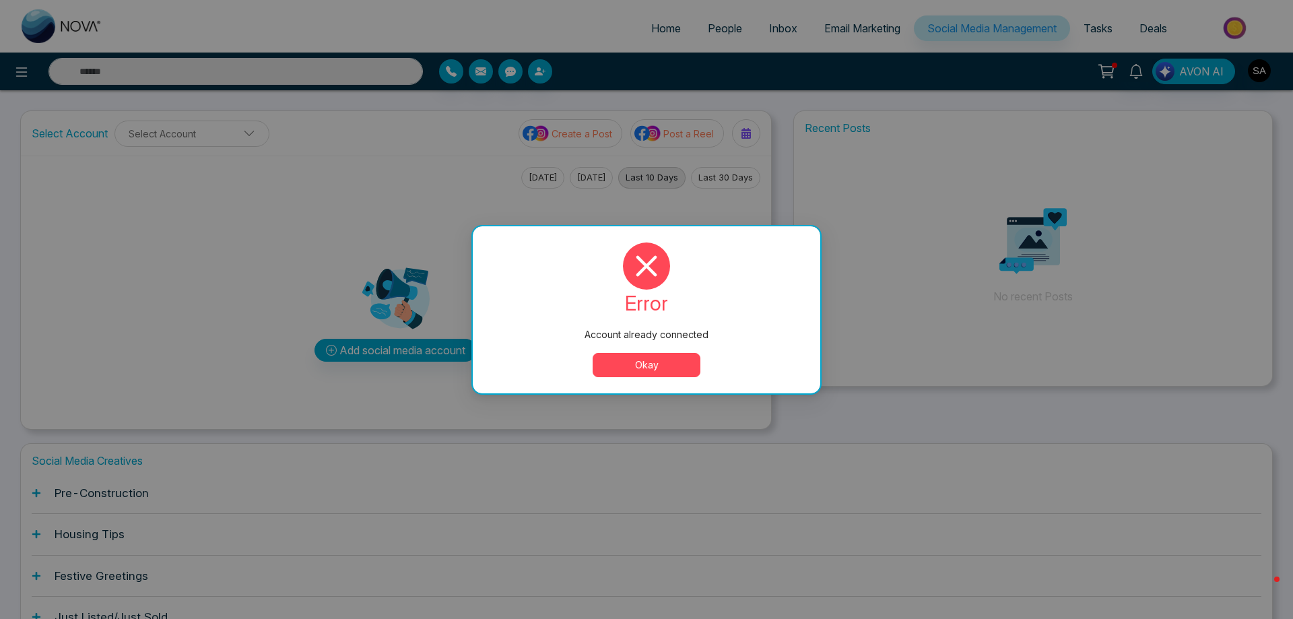
drag, startPoint x: 662, startPoint y: 369, endPoint x: 675, endPoint y: 368, distance: 13.5
click at [662, 369] on button "Okay" at bounding box center [646, 365] width 108 height 24
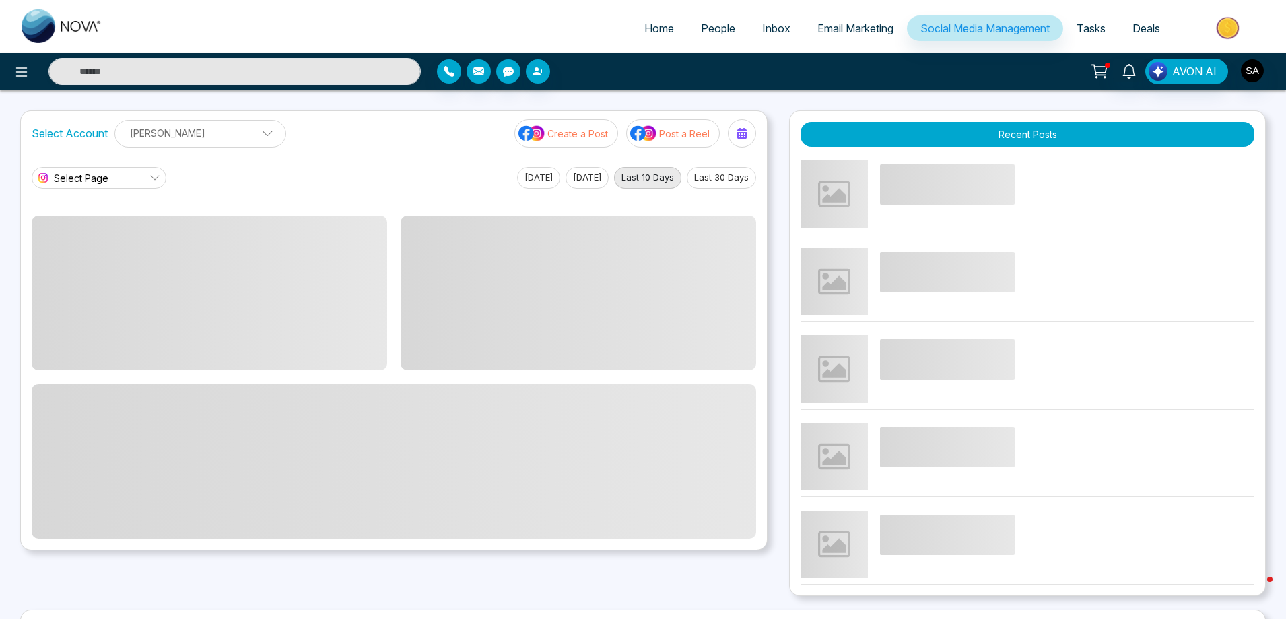
click at [209, 127] on p "[PERSON_NAME]" at bounding box center [200, 133] width 154 height 22
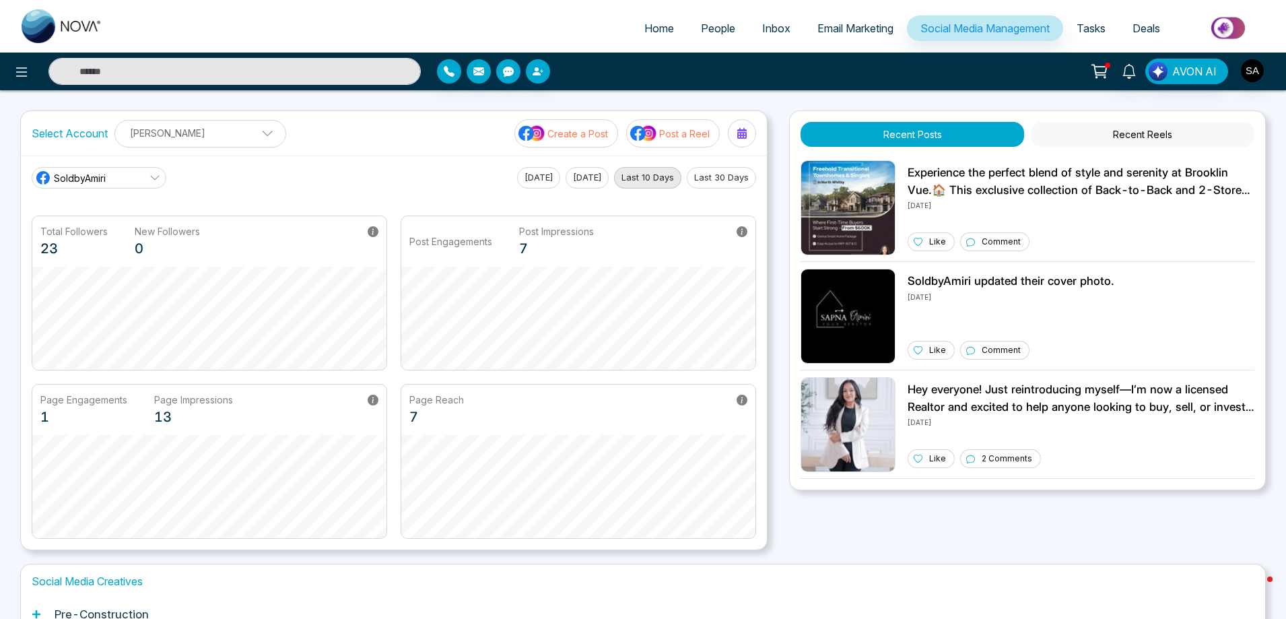
click at [257, 135] on span at bounding box center [263, 137] width 12 height 12
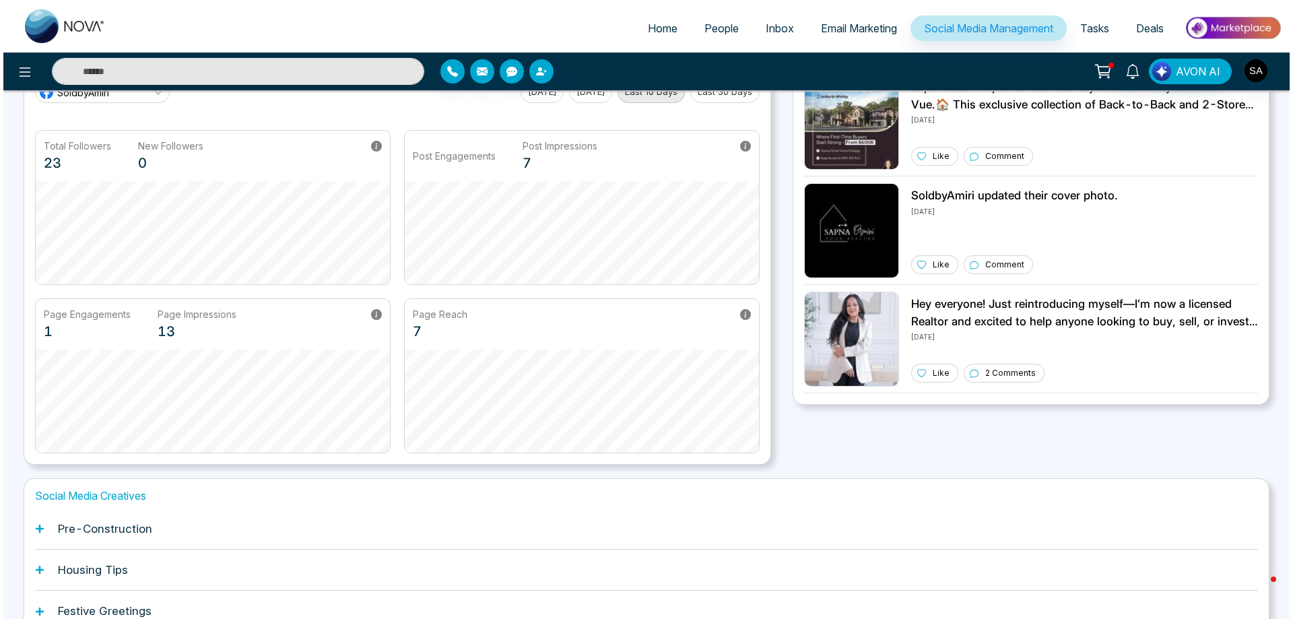
scroll to position [0, 0]
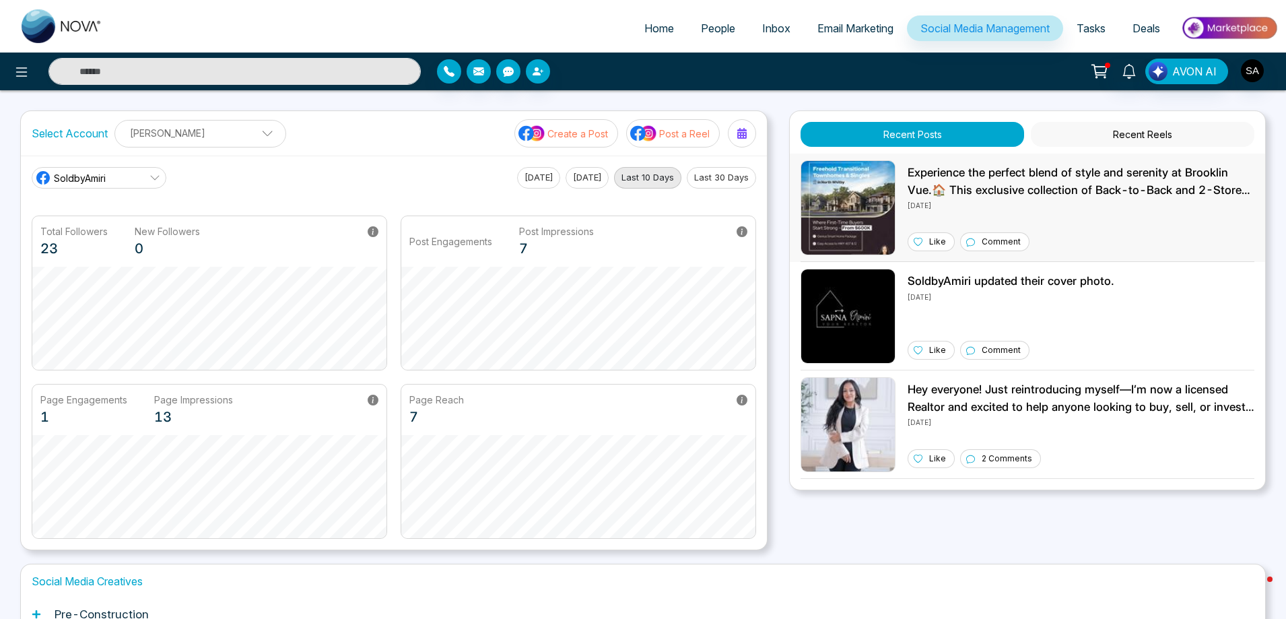
click at [857, 186] on img at bounding box center [847, 207] width 95 height 95
click at [22, 69] on icon at bounding box center [21, 72] width 16 height 16
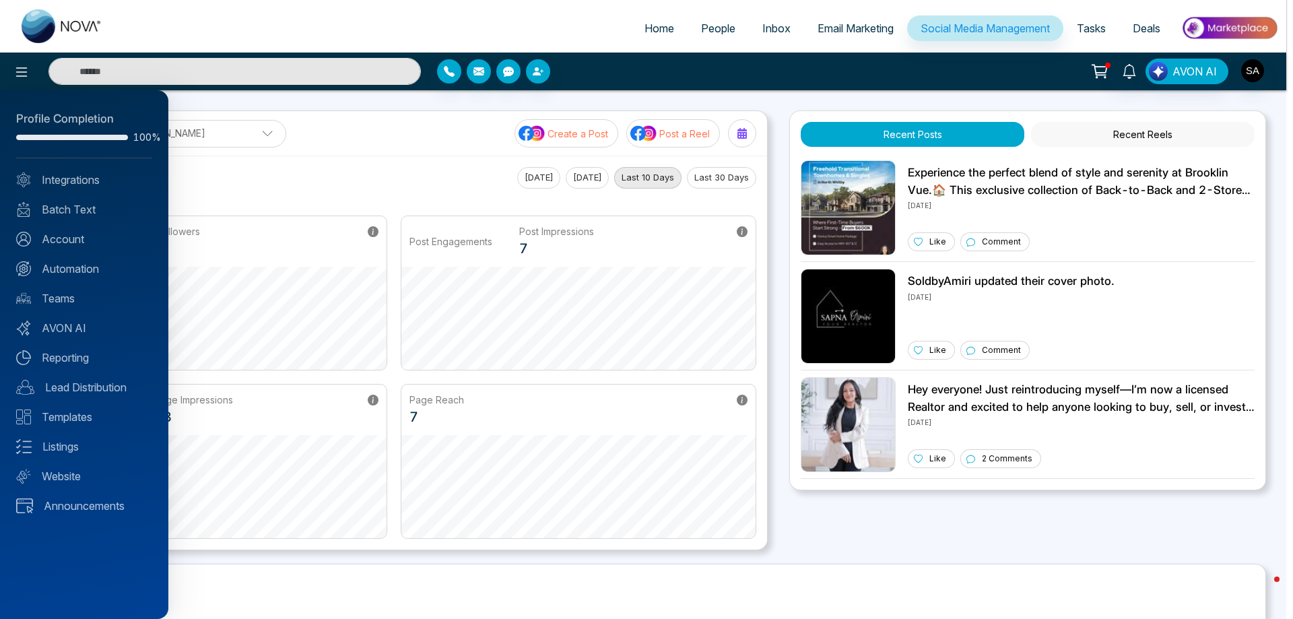
click at [46, 32] on div at bounding box center [646, 309] width 1293 height 619
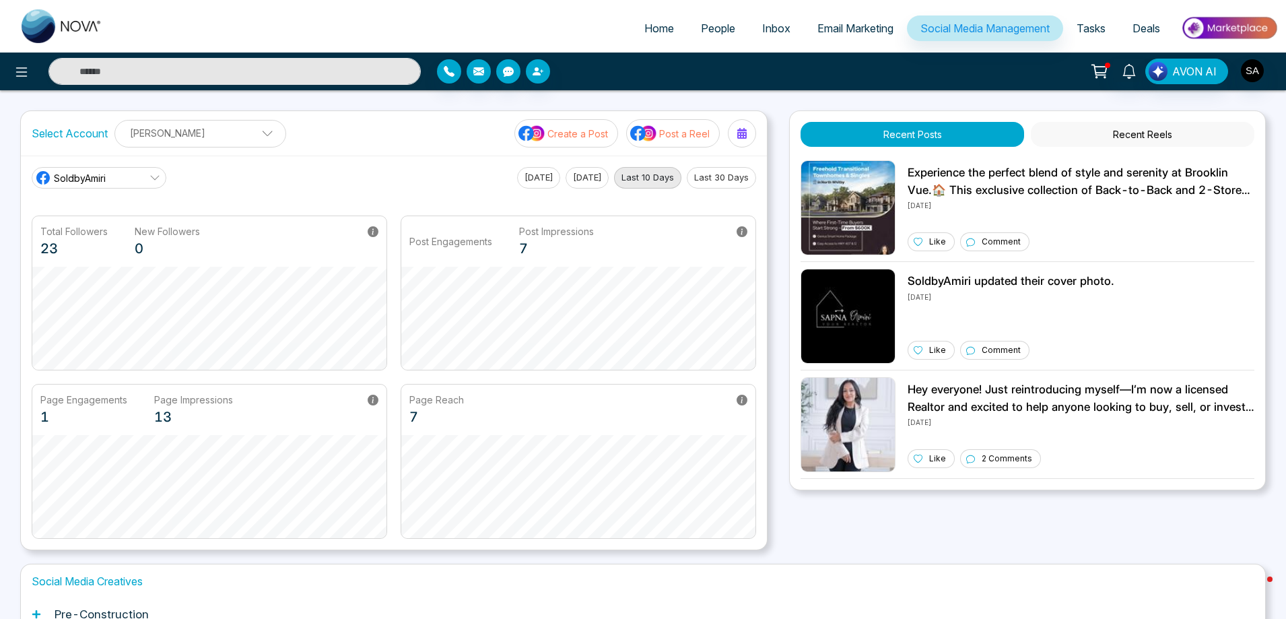
click at [723, 28] on span "People" at bounding box center [718, 28] width 34 height 13
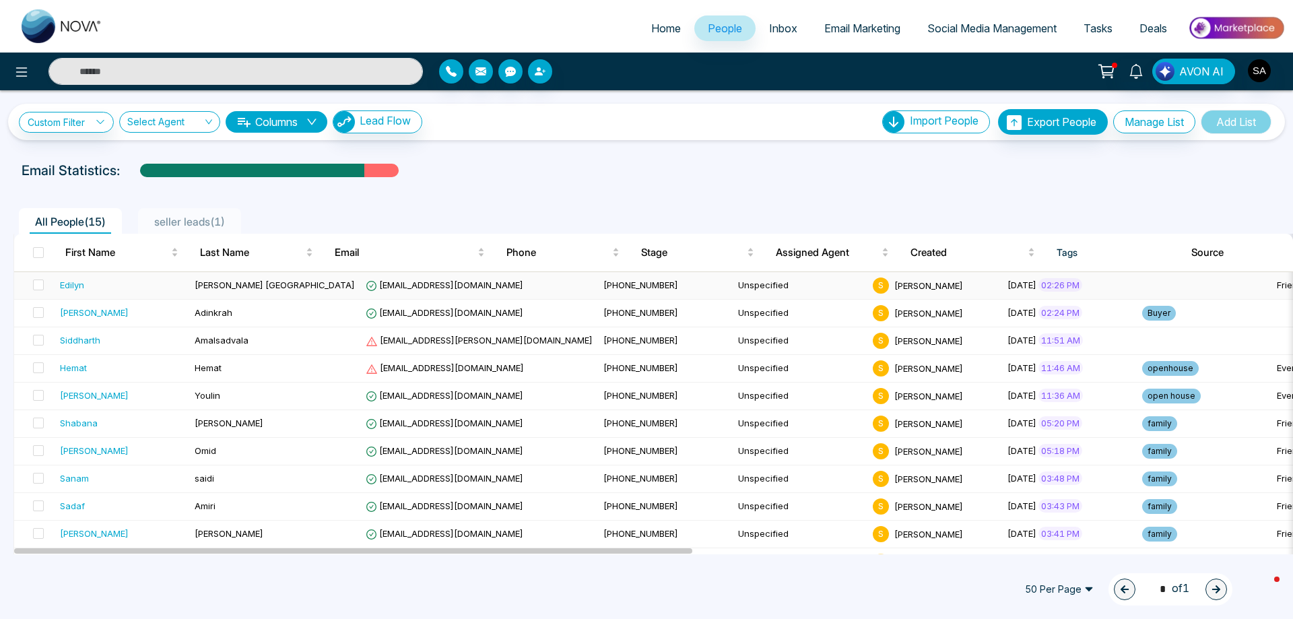
click at [301, 287] on td "[PERSON_NAME] [GEOGRAPHIC_DATA]" at bounding box center [274, 286] width 171 height 28
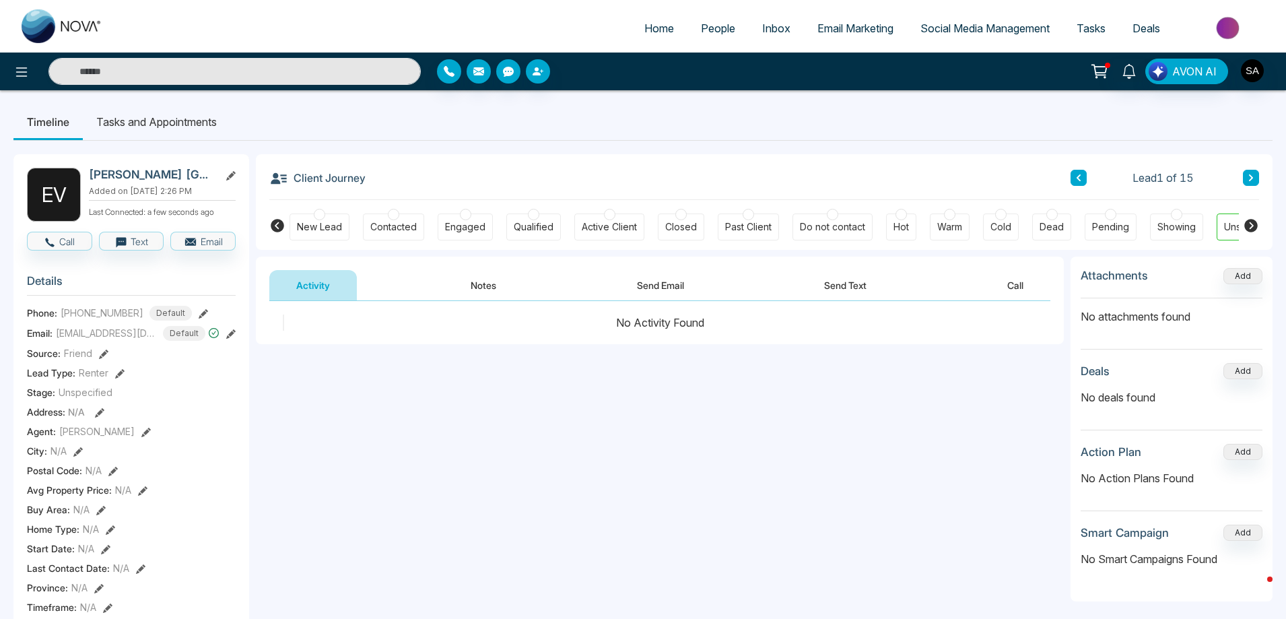
click at [485, 280] on button "Notes" at bounding box center [483, 285] width 79 height 30
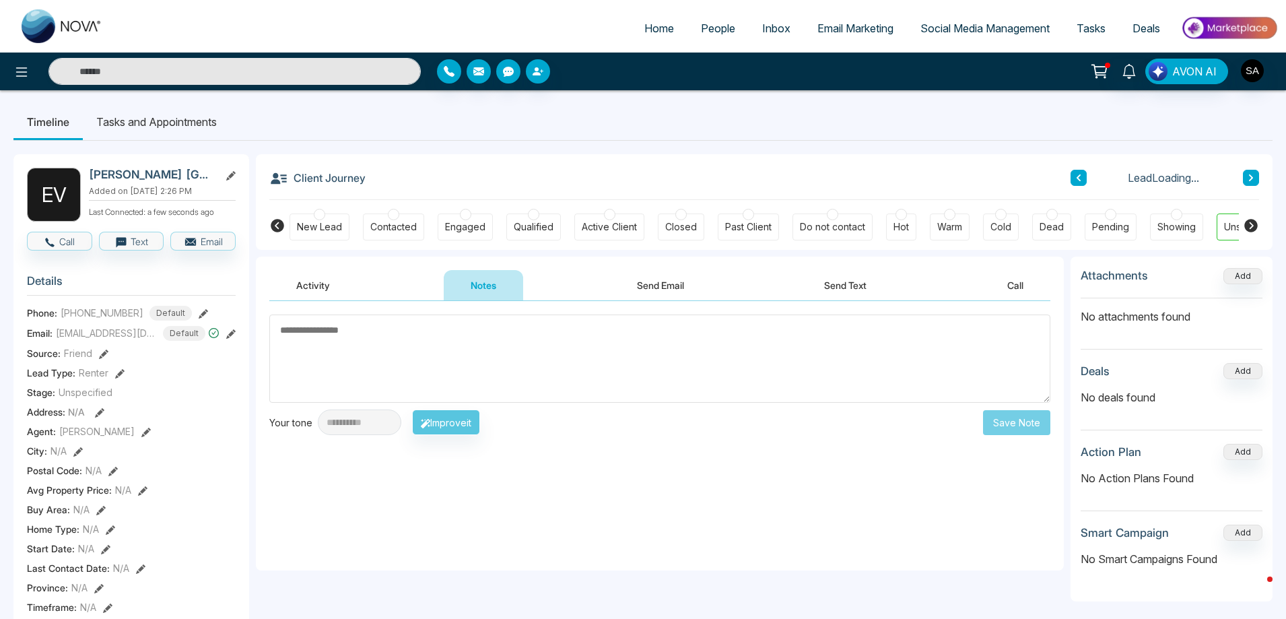
click at [364, 378] on textarea at bounding box center [659, 358] width 781 height 88
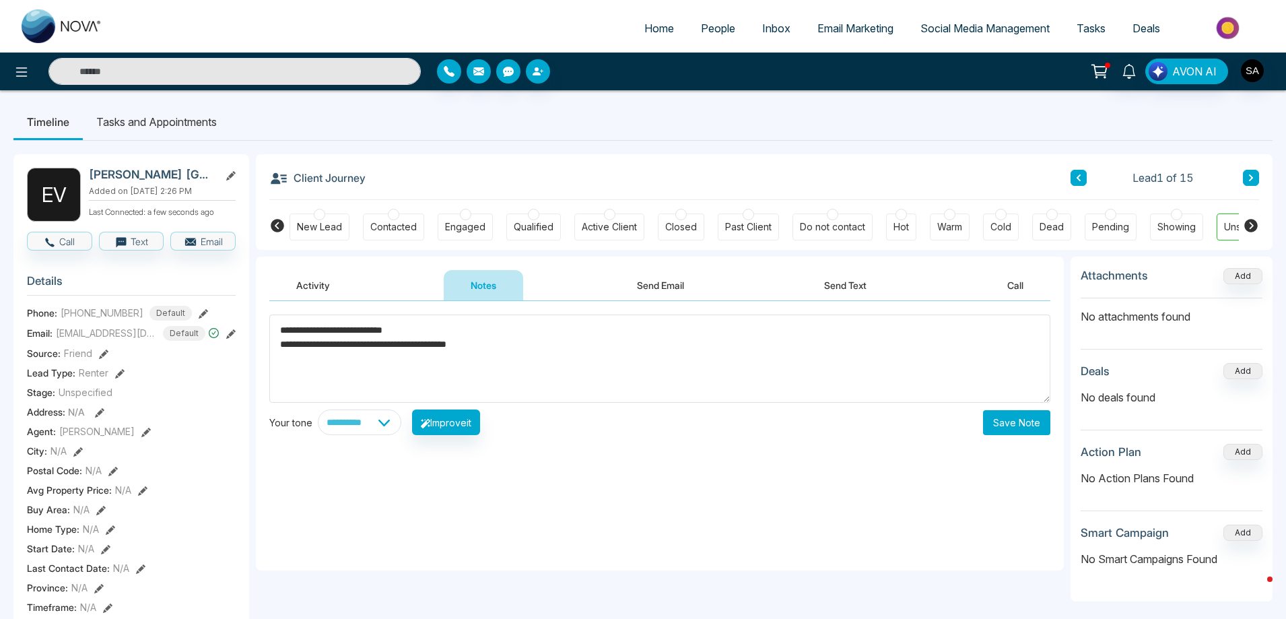
click at [282, 330] on textarea "**********" at bounding box center [659, 358] width 781 height 88
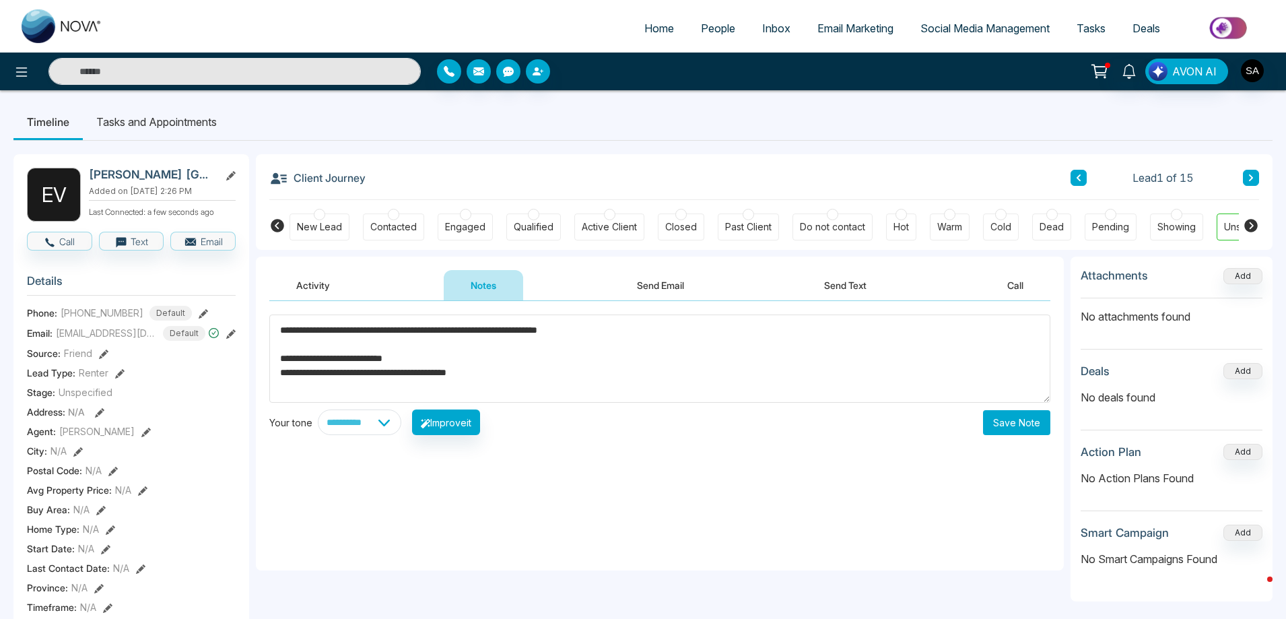
click at [655, 337] on textarea "**********" at bounding box center [659, 358] width 781 height 88
click at [728, 326] on textarea "**********" at bounding box center [659, 358] width 781 height 88
type textarea "**********"
click at [1013, 417] on button "Save Note" at bounding box center [1016, 422] width 67 height 25
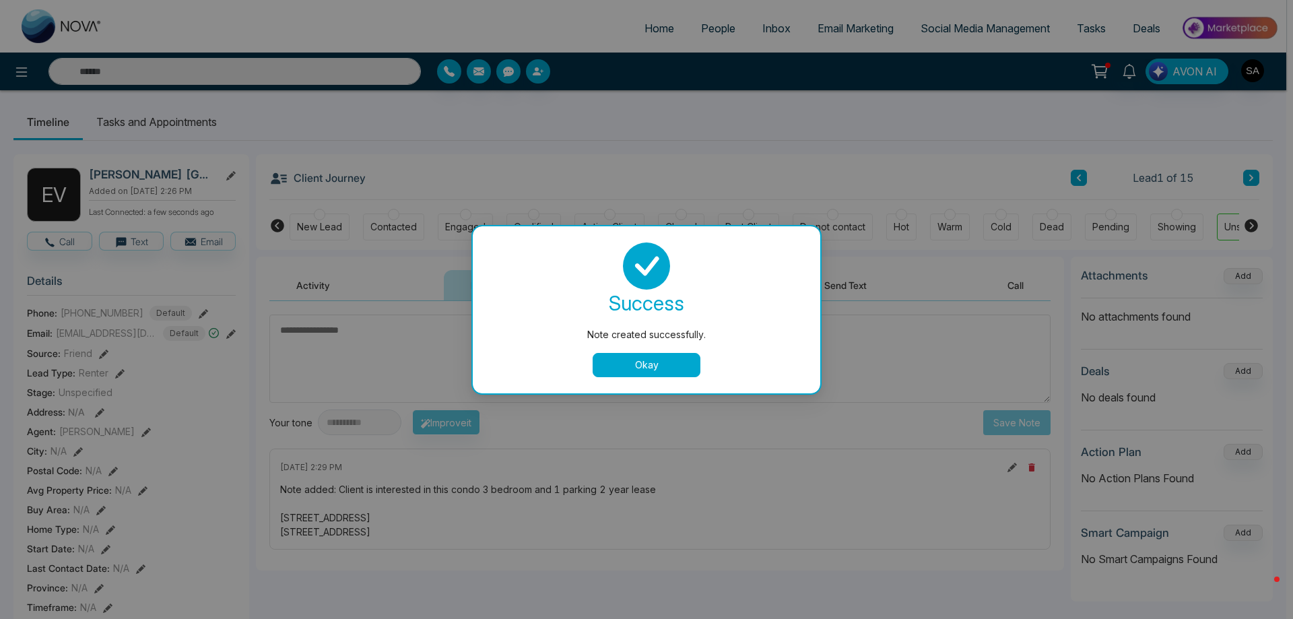
click at [652, 356] on button "Okay" at bounding box center [646, 365] width 108 height 24
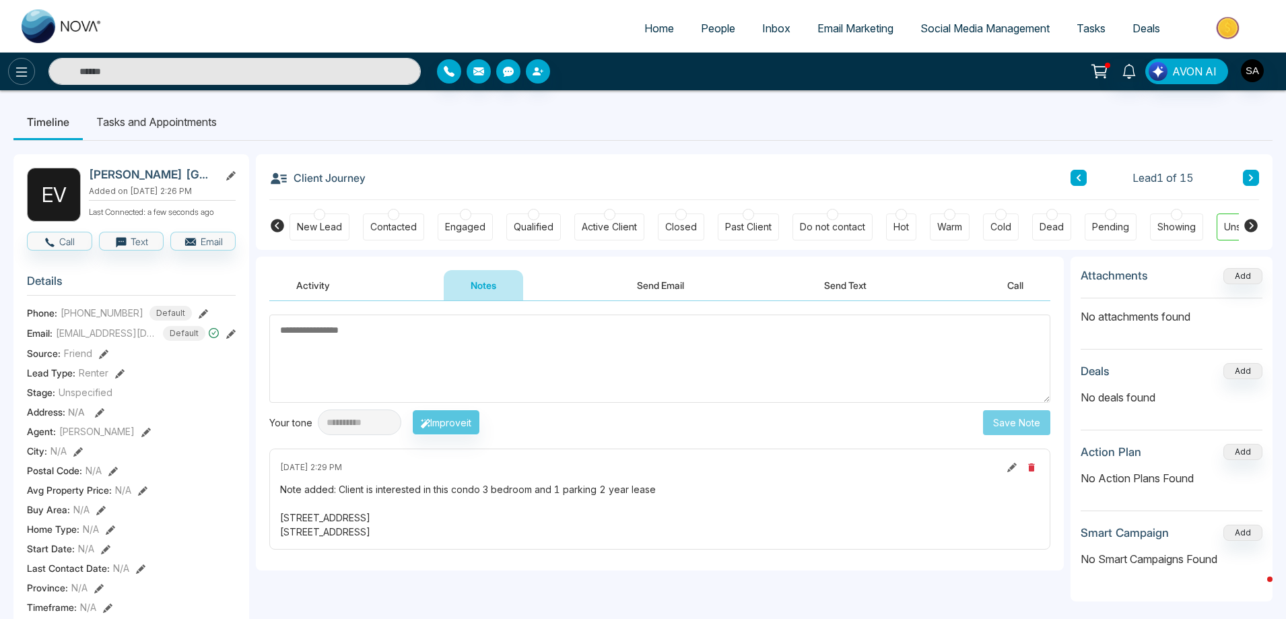
click at [27, 72] on icon at bounding box center [21, 71] width 11 height 9
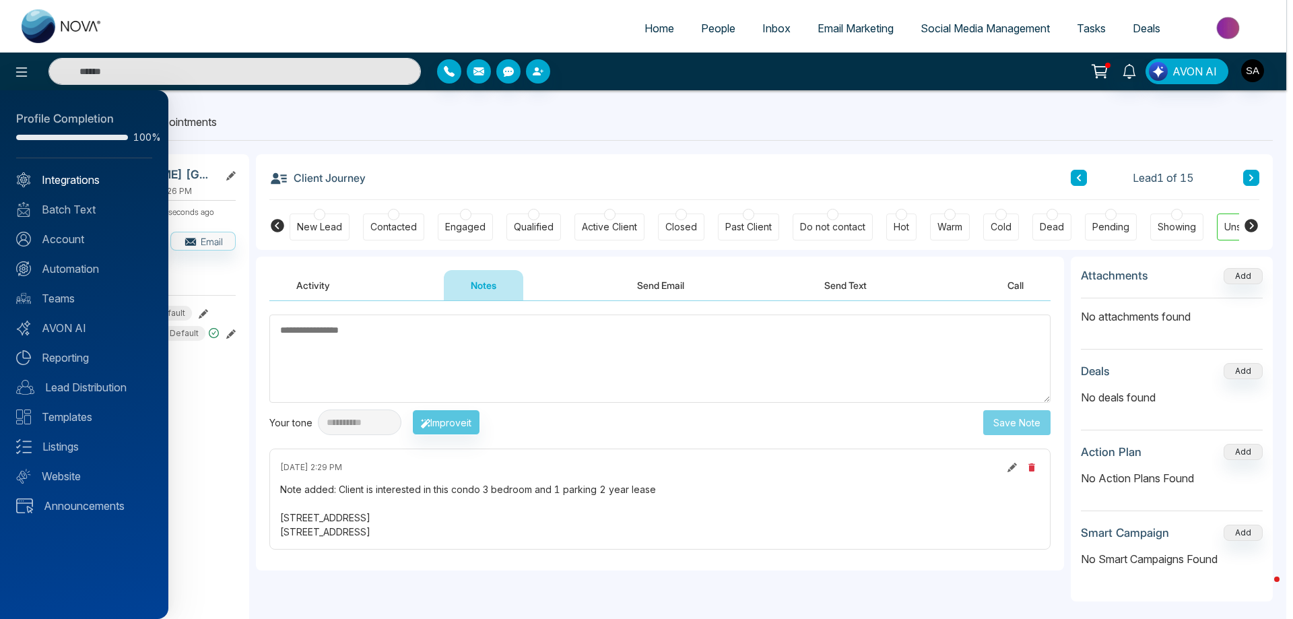
click at [103, 176] on link "Integrations" at bounding box center [84, 180] width 136 height 16
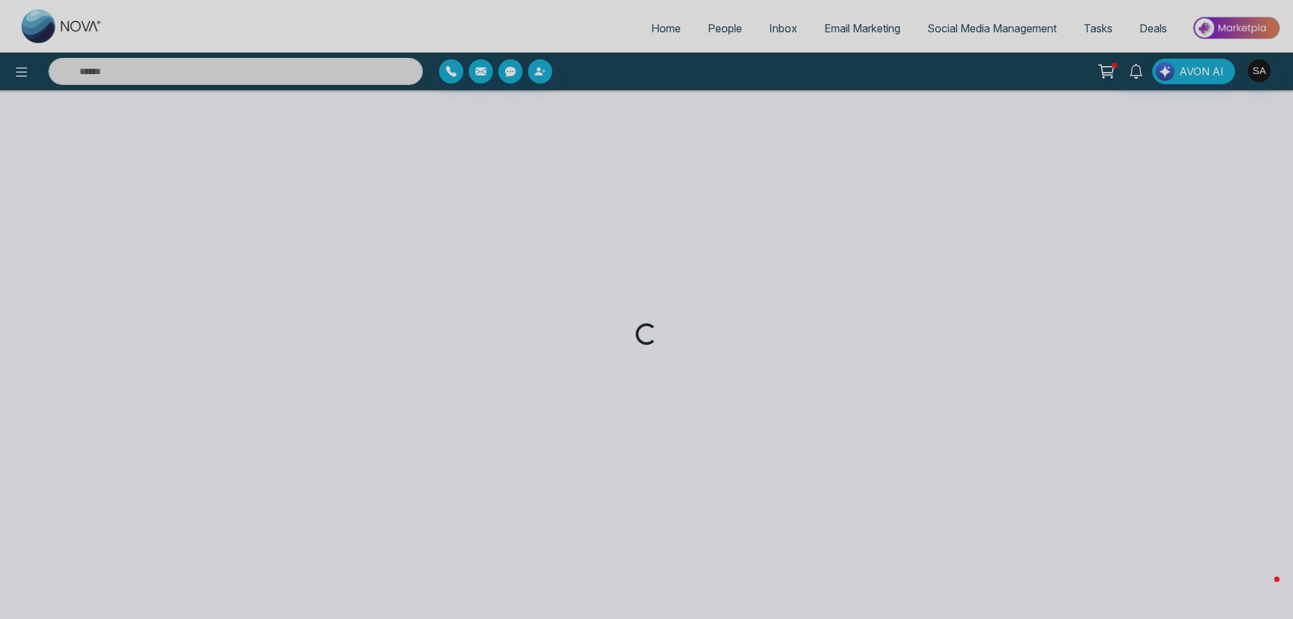
click at [1262, 74] on div "Home People Inbox Email Marketing Social Media Management Tasks Deals AVON AI L…" at bounding box center [646, 309] width 1293 height 619
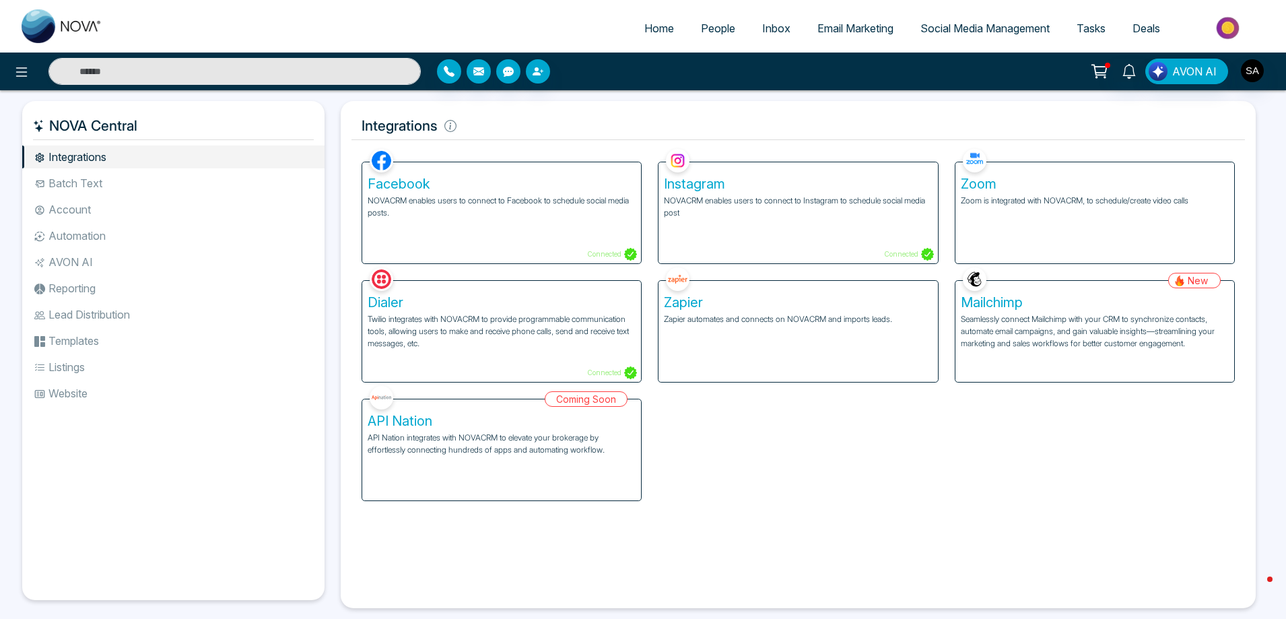
click at [675, 30] on link "Home" at bounding box center [659, 28] width 57 height 26
select select "*"
